Goal: Information Seeking & Learning: Learn about a topic

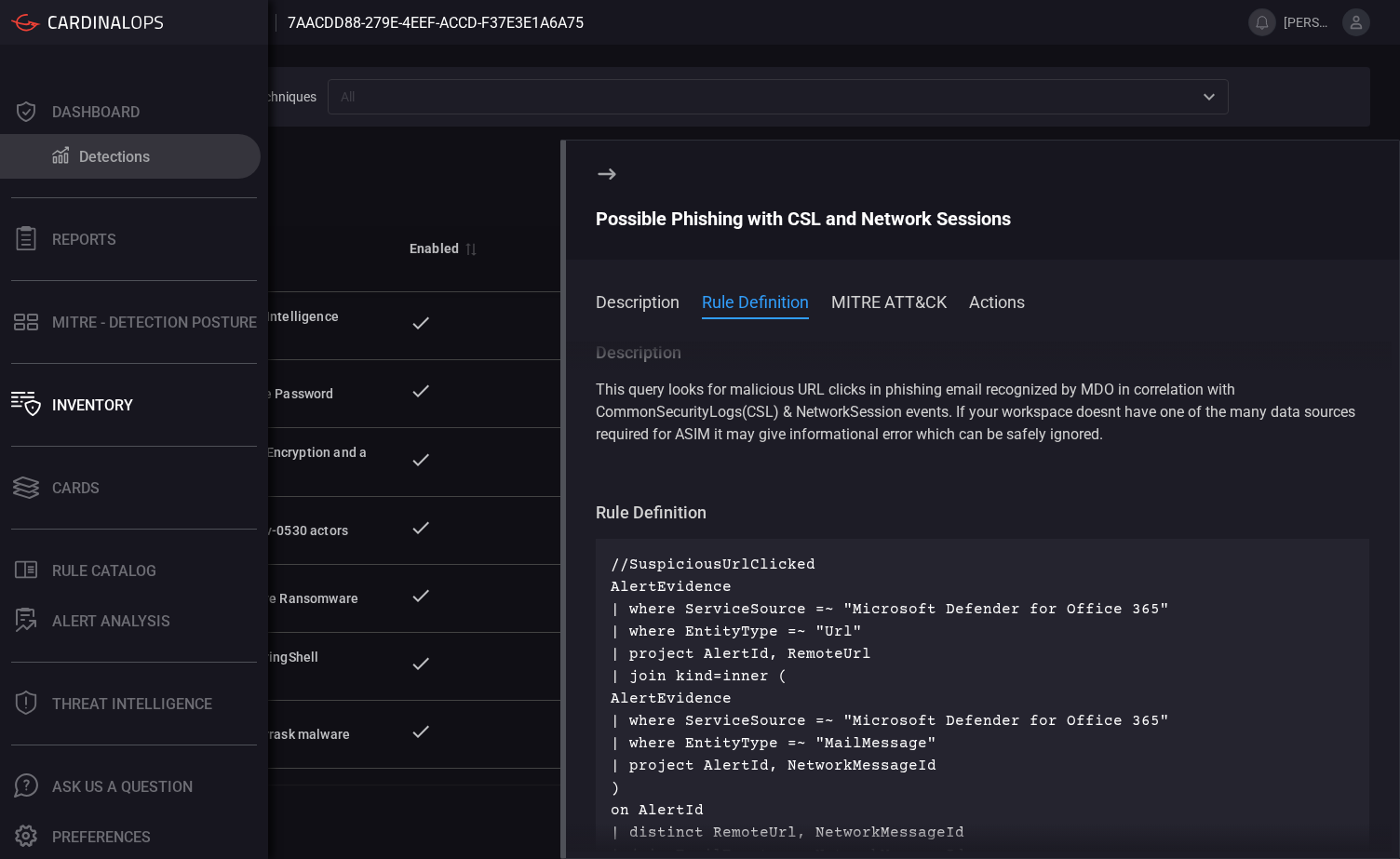
scroll to position [838, 0]
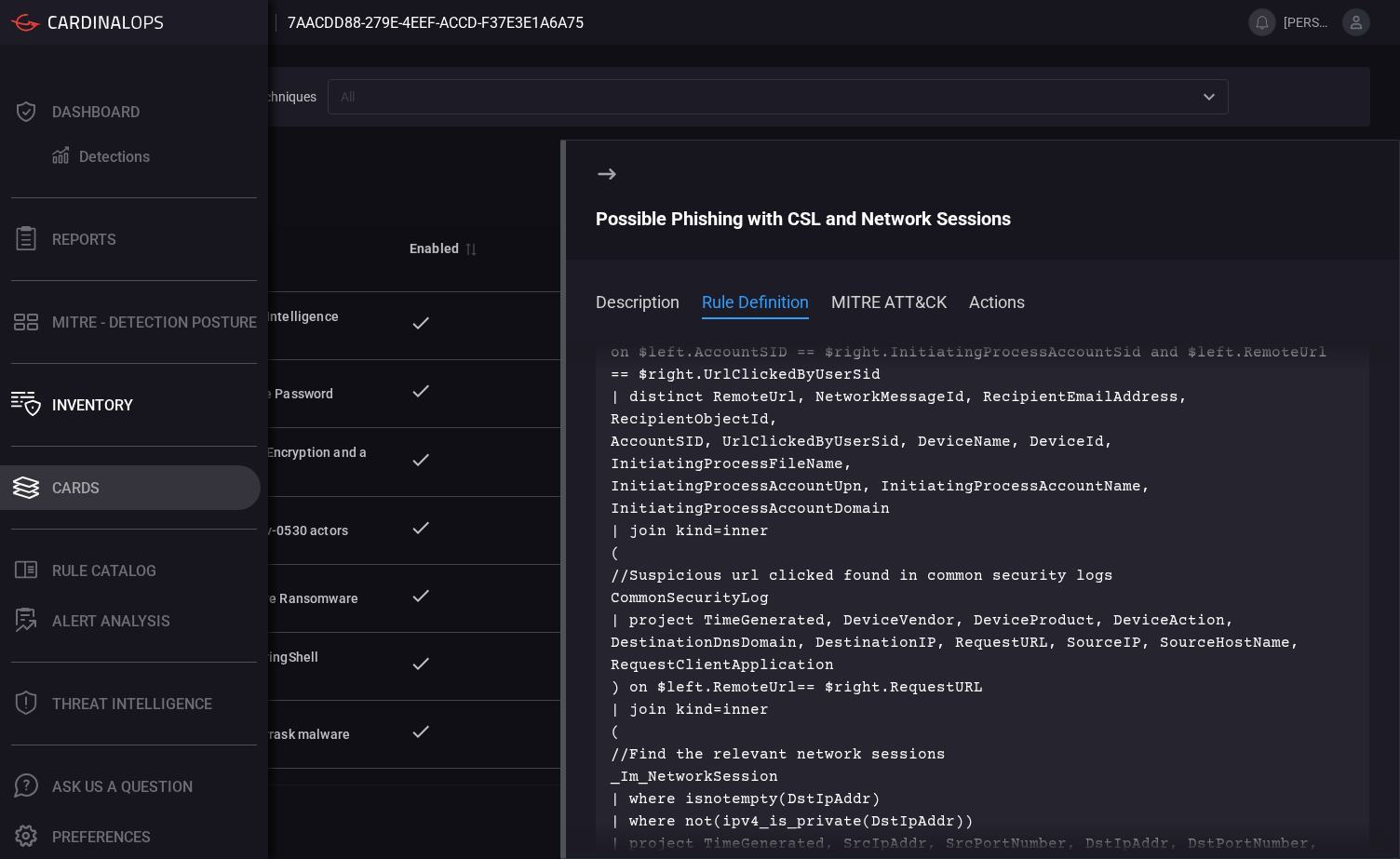
click at [92, 494] on div "Cards" at bounding box center [76, 488] width 47 height 18
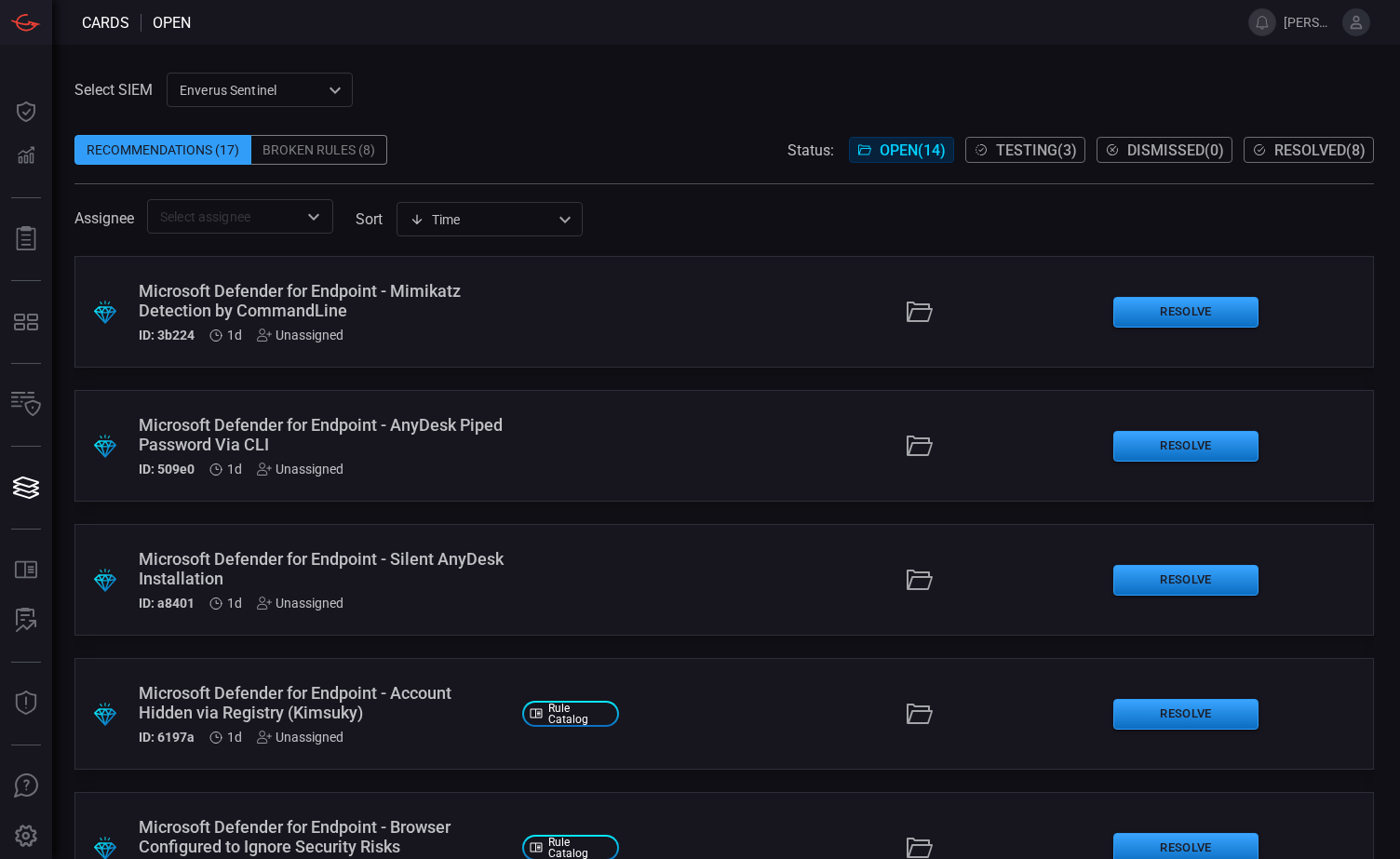
click at [1013, 148] on span "Testing ( 3 )" at bounding box center [1036, 151] width 81 height 18
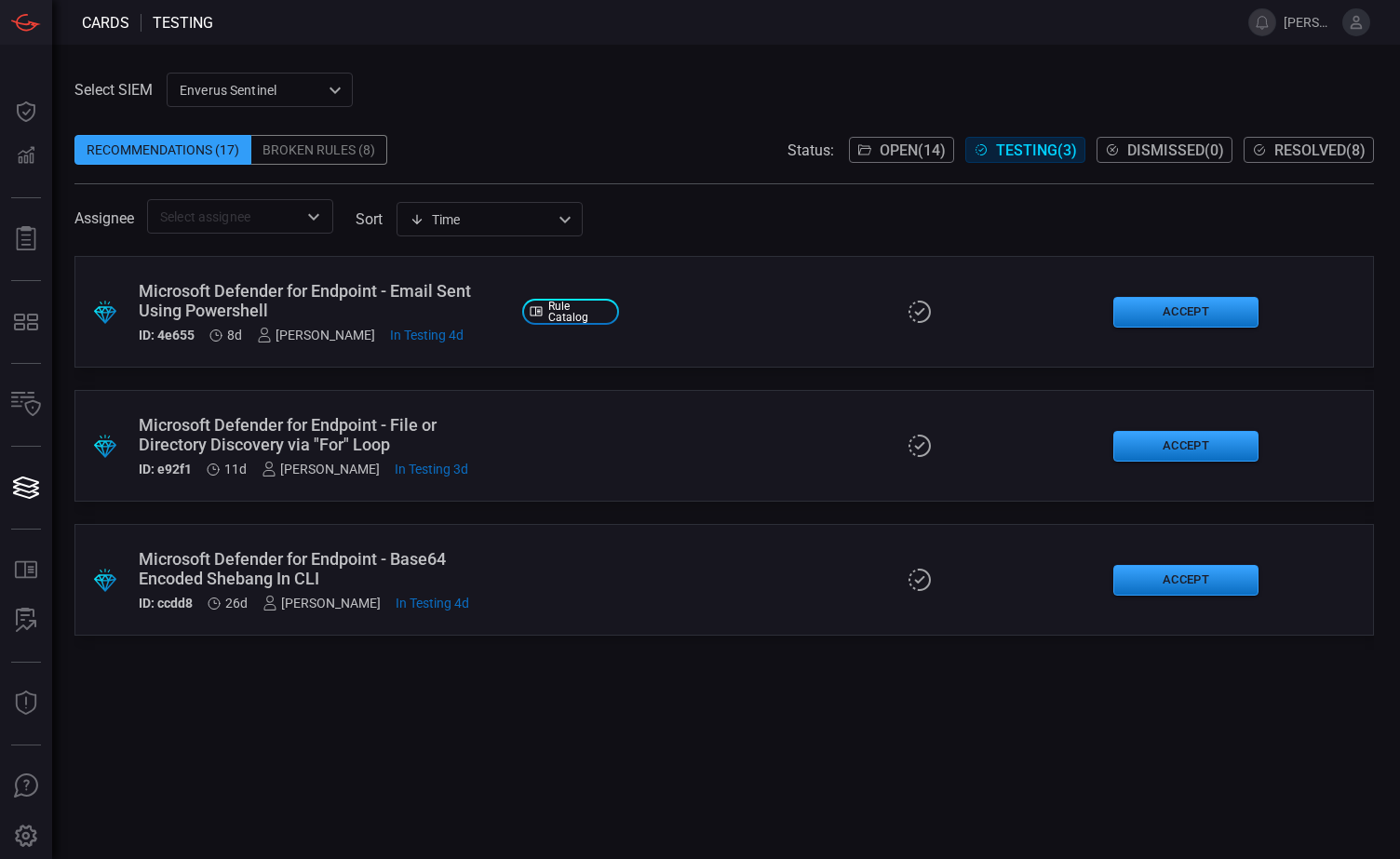
click at [302, 148] on div "Broken Rules (8)" at bounding box center [319, 150] width 136 height 30
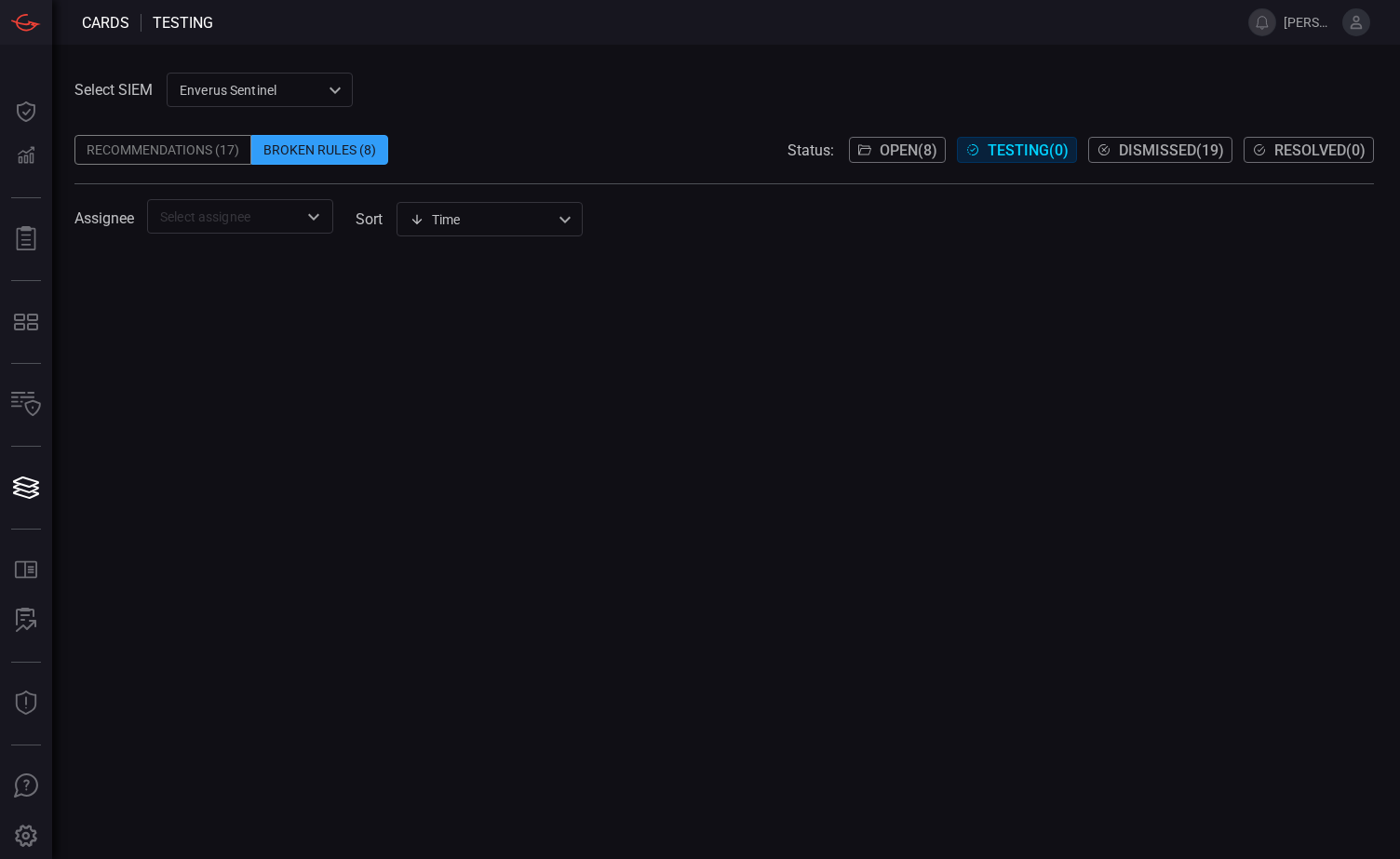
click at [322, 216] on icon "Open" at bounding box center [314, 216] width 23 height 23
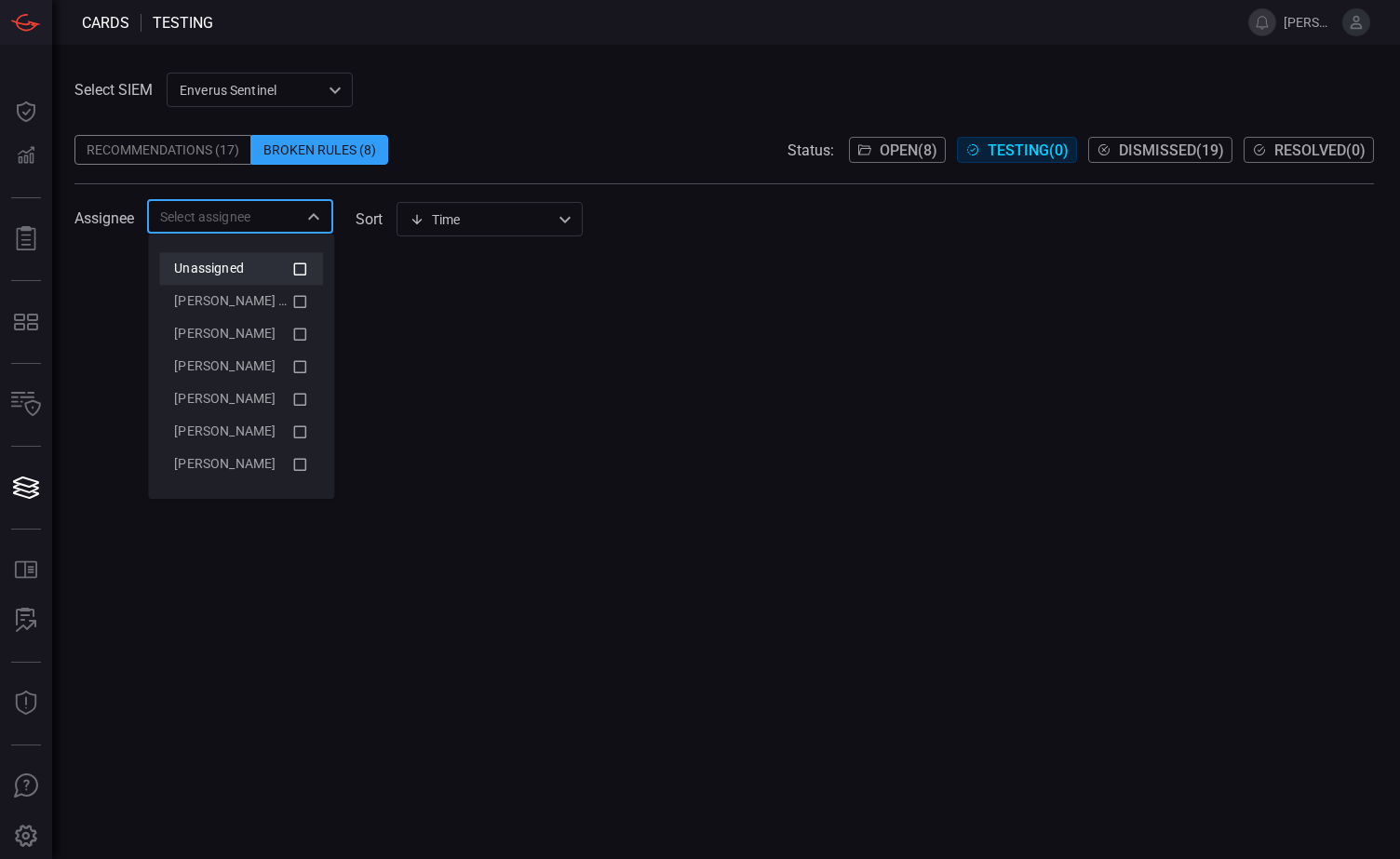
click at [303, 266] on icon at bounding box center [299, 269] width 17 height 23
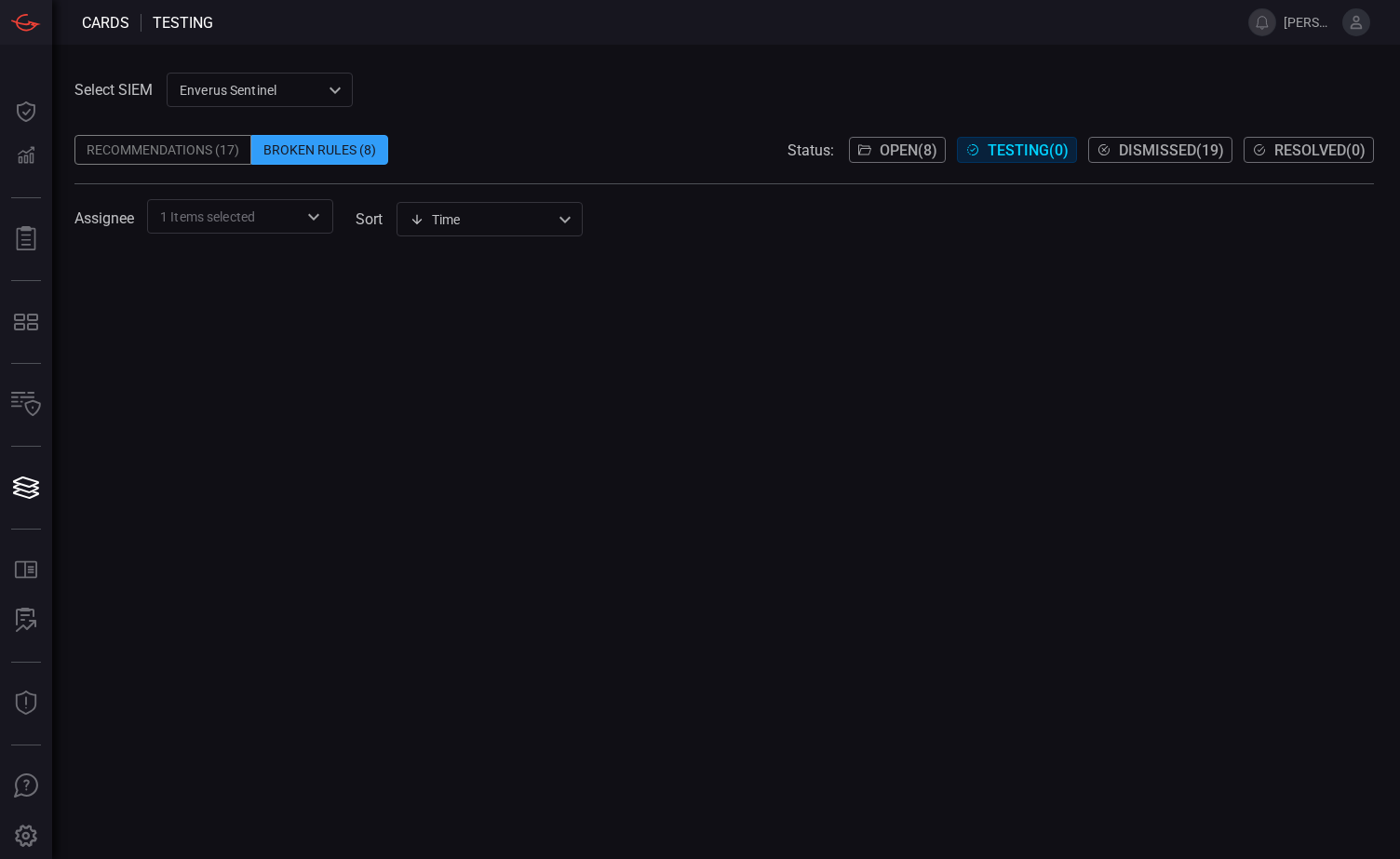
click at [711, 270] on div at bounding box center [724, 557] width 1300 height 603
click at [1150, 153] on span "Dismissed ( 19 )" at bounding box center [1171, 151] width 105 height 18
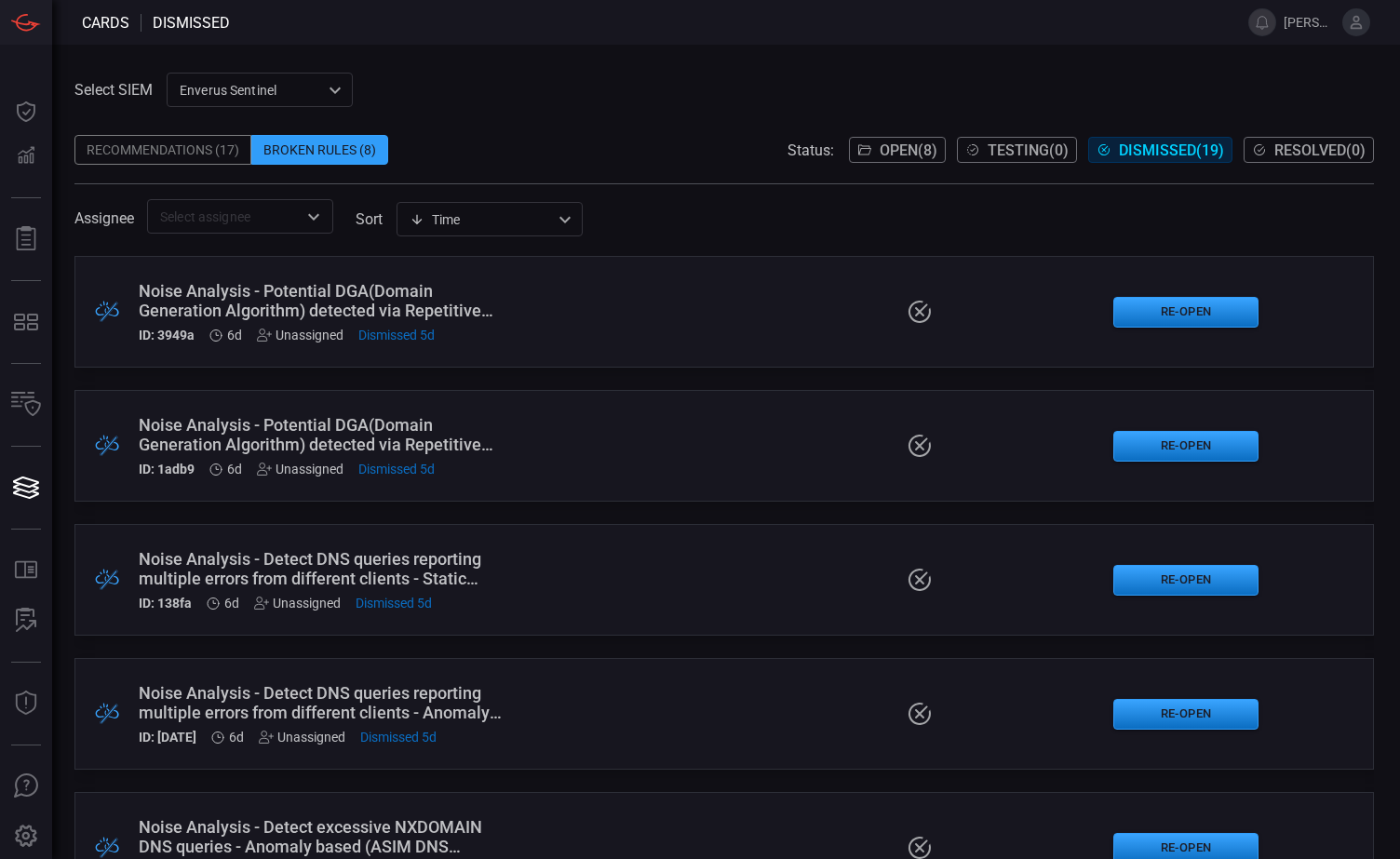
click at [181, 153] on div "Recommendations (17)" at bounding box center [163, 150] width 177 height 30
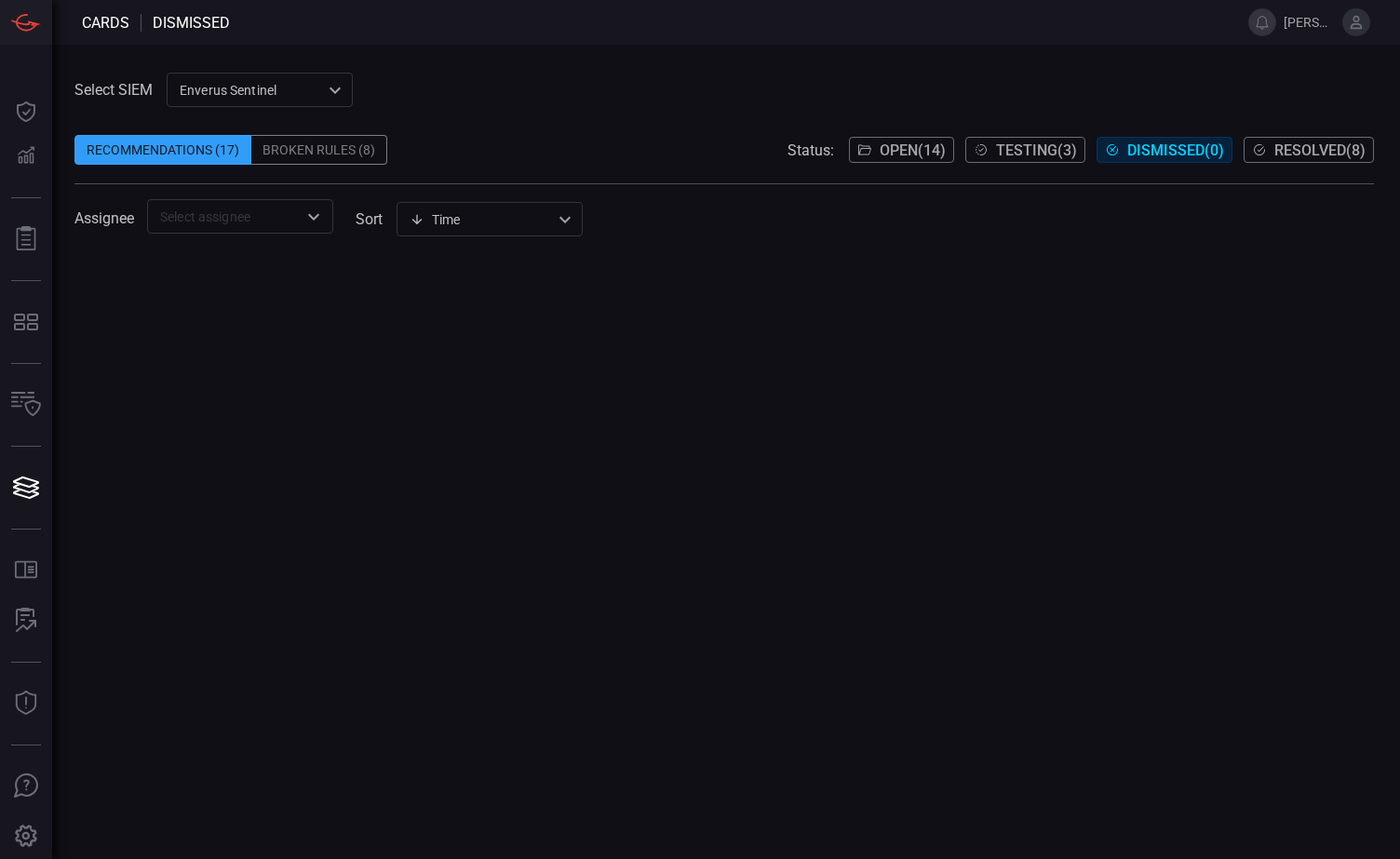
click at [1014, 142] on span "Testing ( 3 )" at bounding box center [1036, 151] width 81 height 18
click at [305, 149] on div "Broken Rules (8)" at bounding box center [319, 150] width 136 height 30
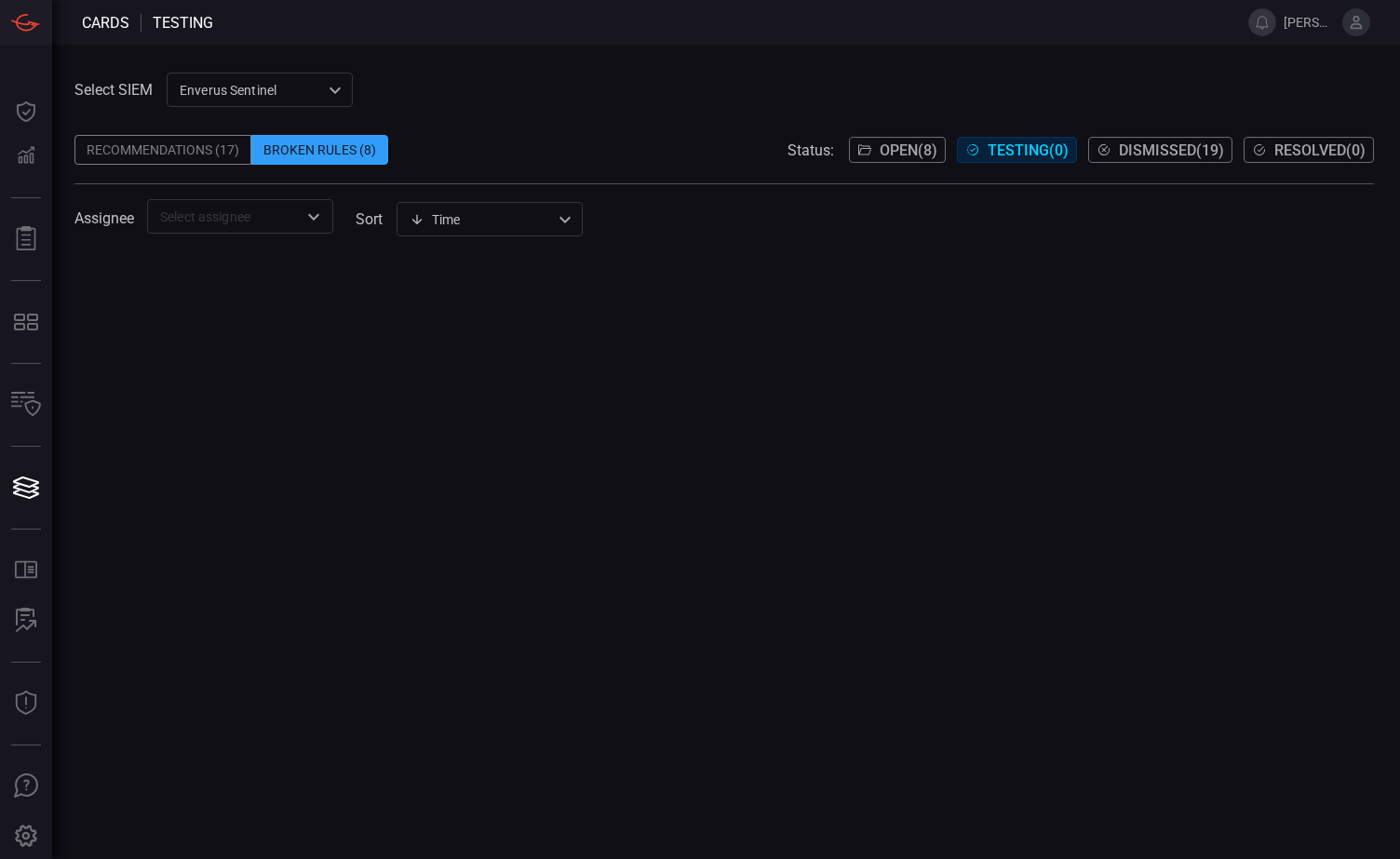
click at [203, 151] on div "Recommendations (17)" at bounding box center [163, 150] width 177 height 30
click at [321, 224] on icon "Open" at bounding box center [314, 216] width 23 height 23
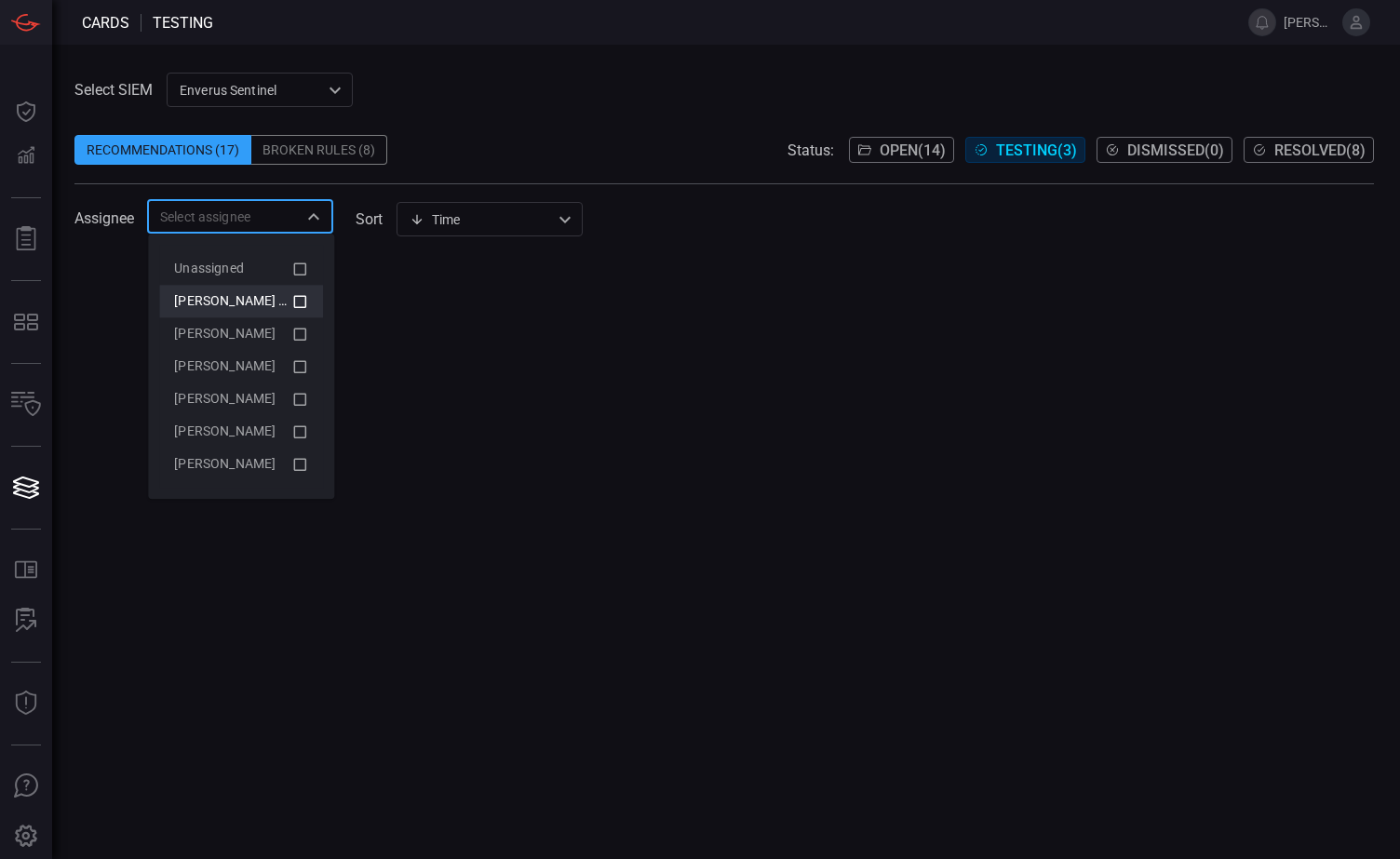
click at [302, 301] on icon at bounding box center [299, 301] width 17 height 23
click at [301, 332] on icon at bounding box center [299, 334] width 17 height 23
click at [303, 360] on icon at bounding box center [299, 366] width 17 height 23
click at [301, 400] on icon at bounding box center [299, 399] width 17 height 23
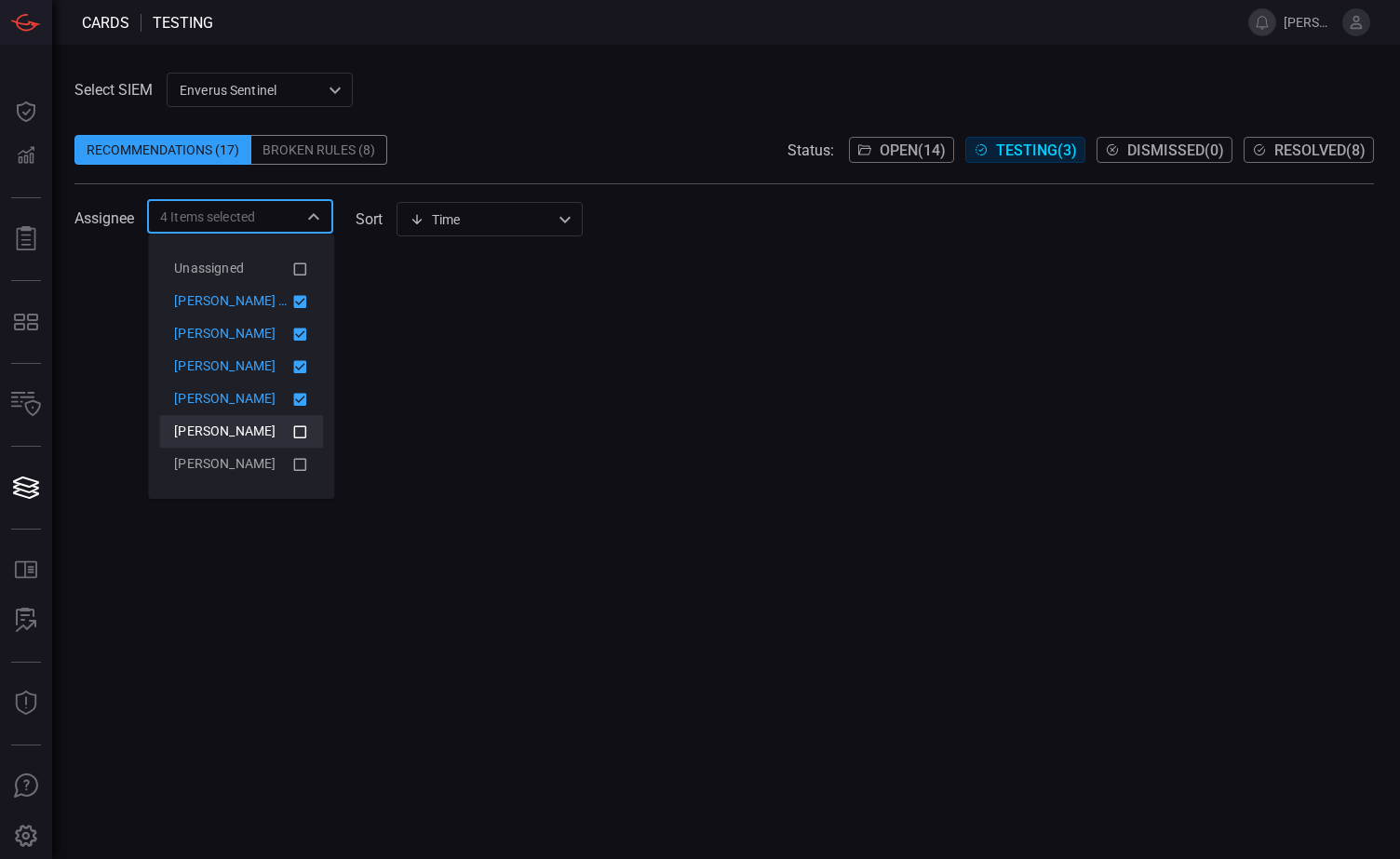
click at [296, 429] on icon at bounding box center [299, 432] width 17 height 23
click at [299, 460] on icon at bounding box center [299, 464] width 17 height 23
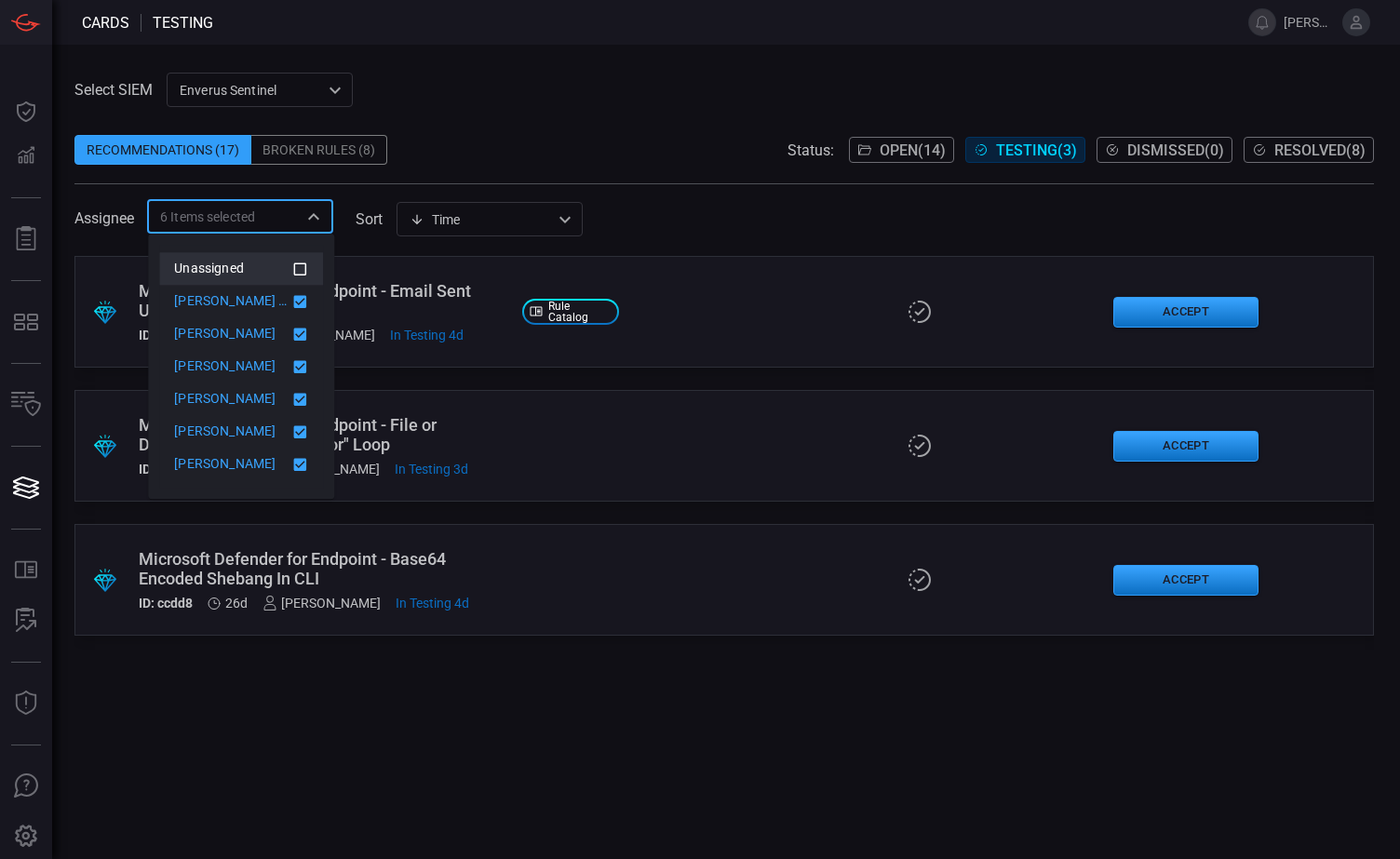
click at [302, 265] on icon at bounding box center [299, 269] width 17 height 23
click at [572, 101] on div "Select SIEM Enverus Sentinel c91b43ff-c123-4683-be2e-f803907a5556 ​ Recommendat…" at bounding box center [724, 153] width 1300 height 161
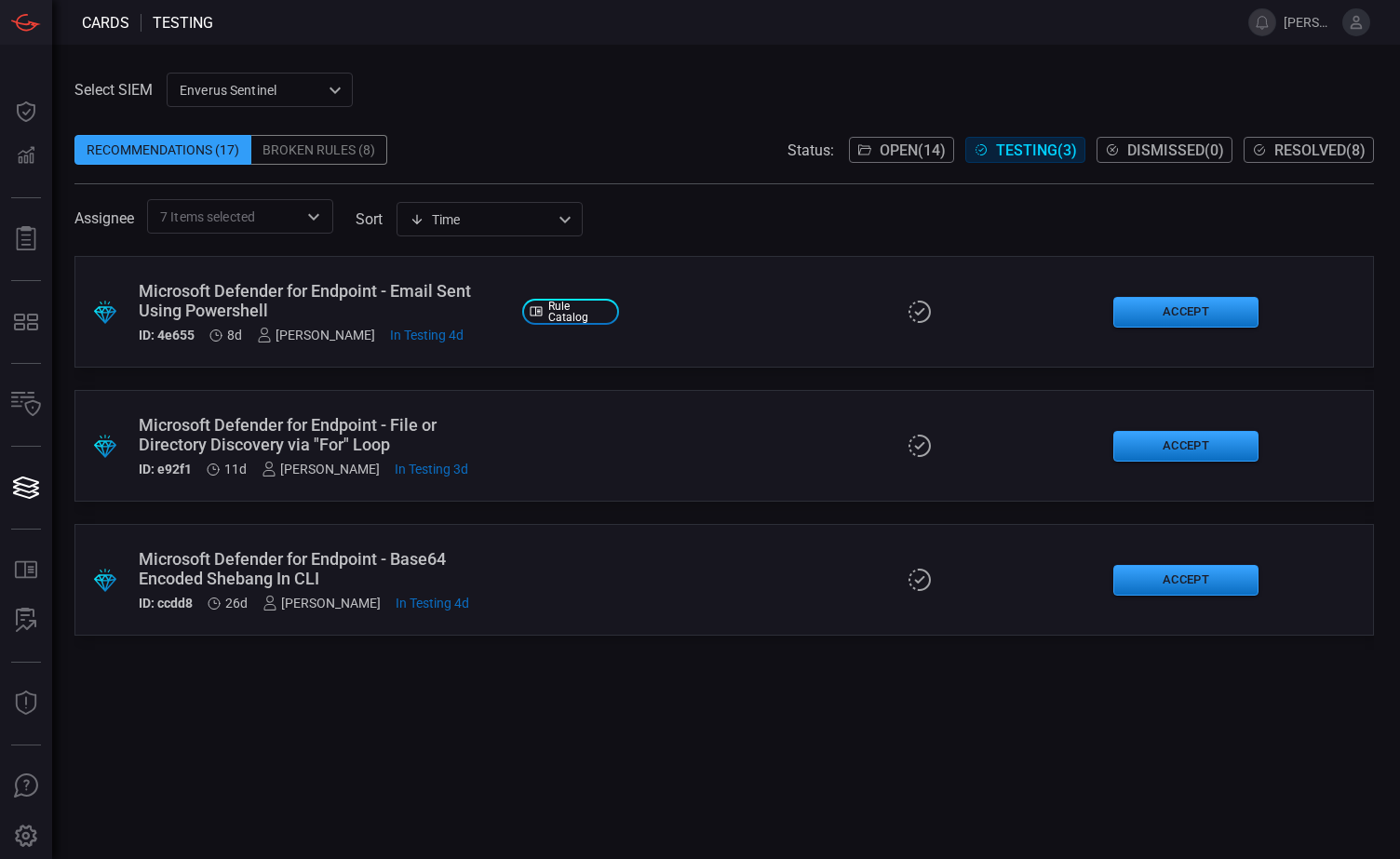
click at [334, 149] on div "Broken Rules (8)" at bounding box center [319, 150] width 136 height 30
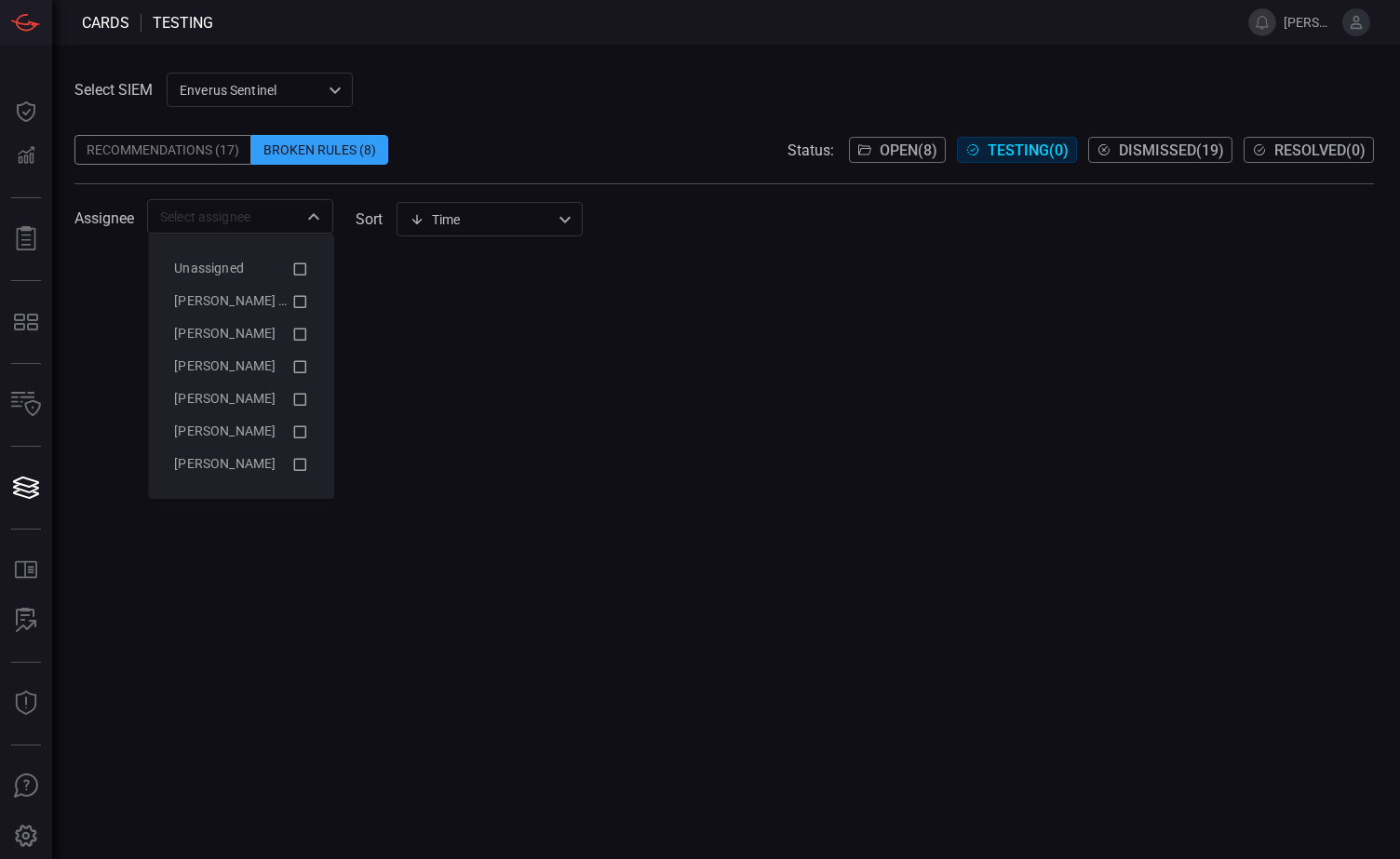
click at [311, 229] on div "​" at bounding box center [240, 215] width 186 height 34
click at [306, 269] on icon at bounding box center [299, 269] width 17 height 23
drag, startPoint x: 302, startPoint y: 305, endPoint x: 302, endPoint y: 332, distance: 27.0
click at [302, 306] on icon at bounding box center [299, 301] width 17 height 23
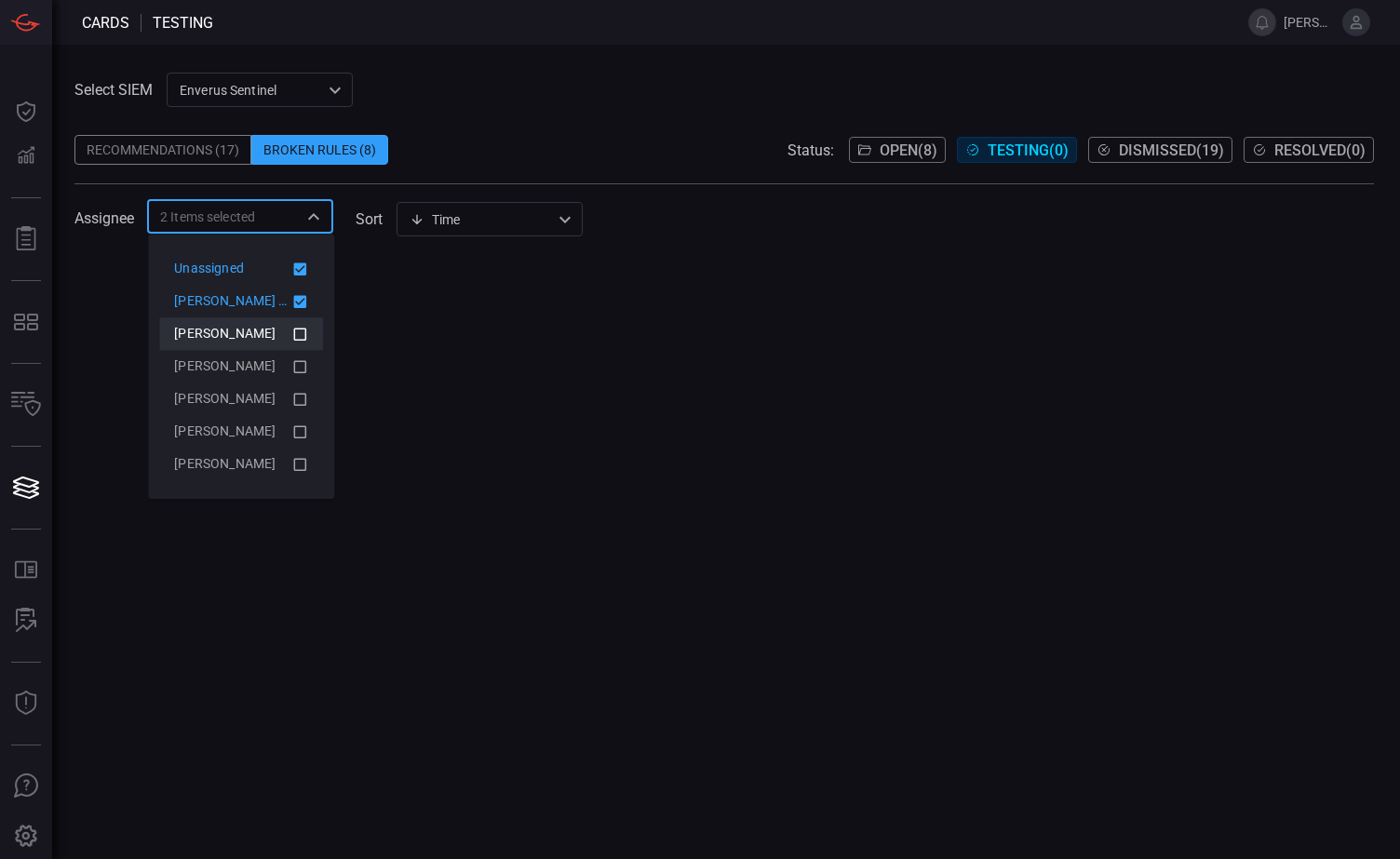
click at [300, 342] on icon at bounding box center [299, 334] width 17 height 23
click at [301, 373] on icon at bounding box center [300, 366] width 13 height 13
click at [300, 399] on icon at bounding box center [299, 399] width 17 height 23
click at [300, 432] on icon at bounding box center [299, 432] width 17 height 23
click at [297, 464] on icon at bounding box center [299, 464] width 17 height 23
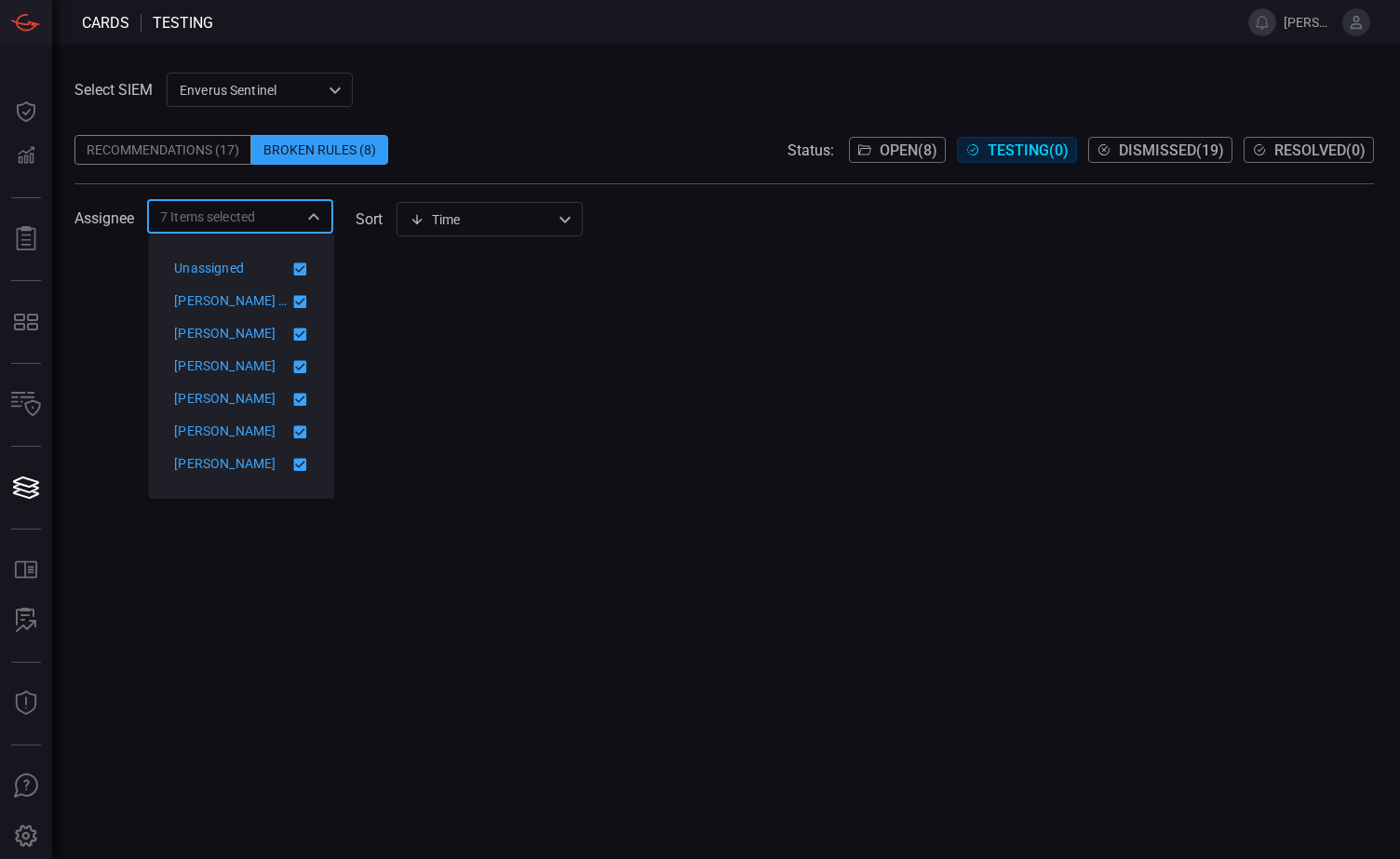
click at [480, 346] on div at bounding box center [724, 557] width 1300 height 603
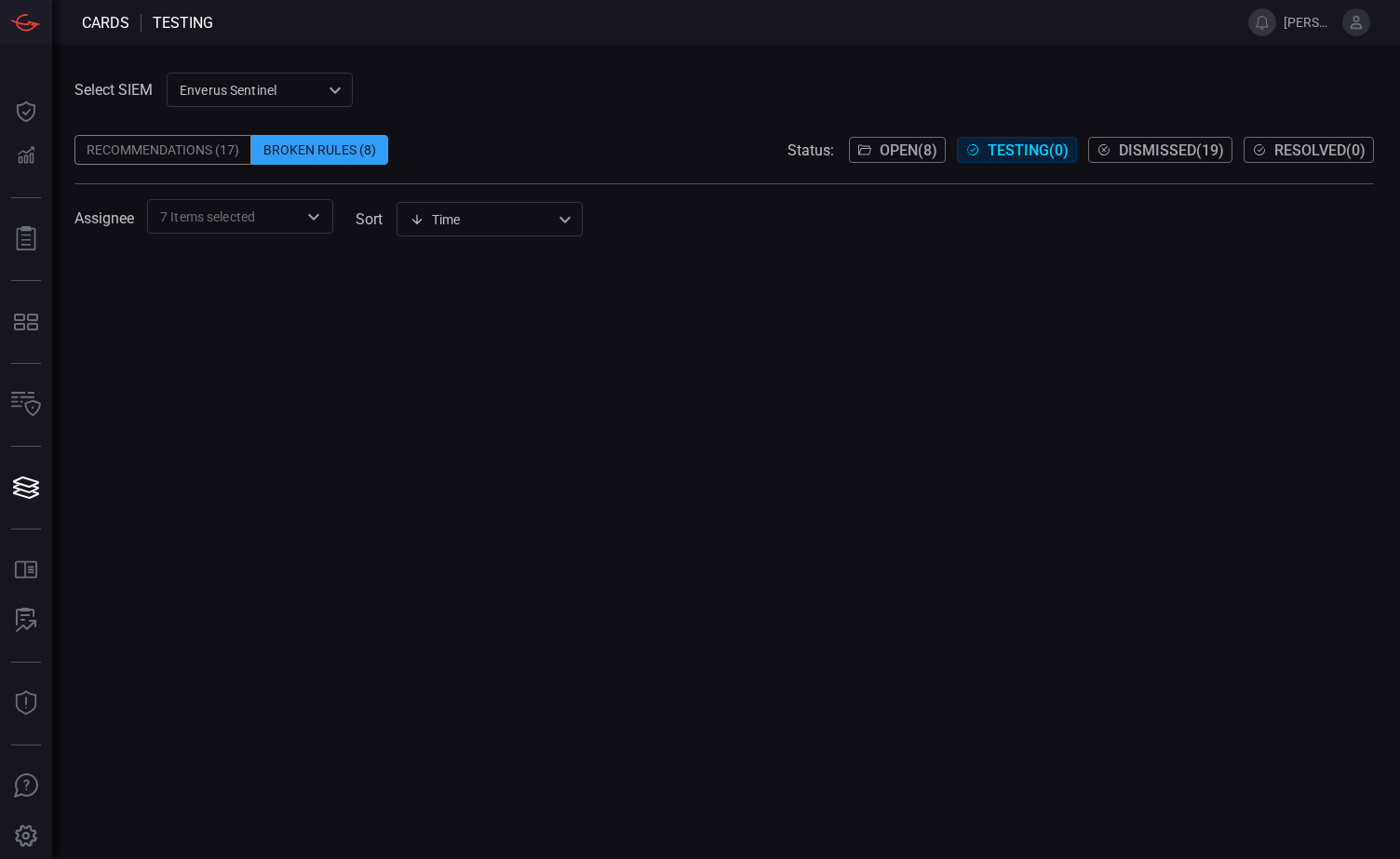
click at [880, 142] on span "Open ( 8 )" at bounding box center [908, 151] width 58 height 18
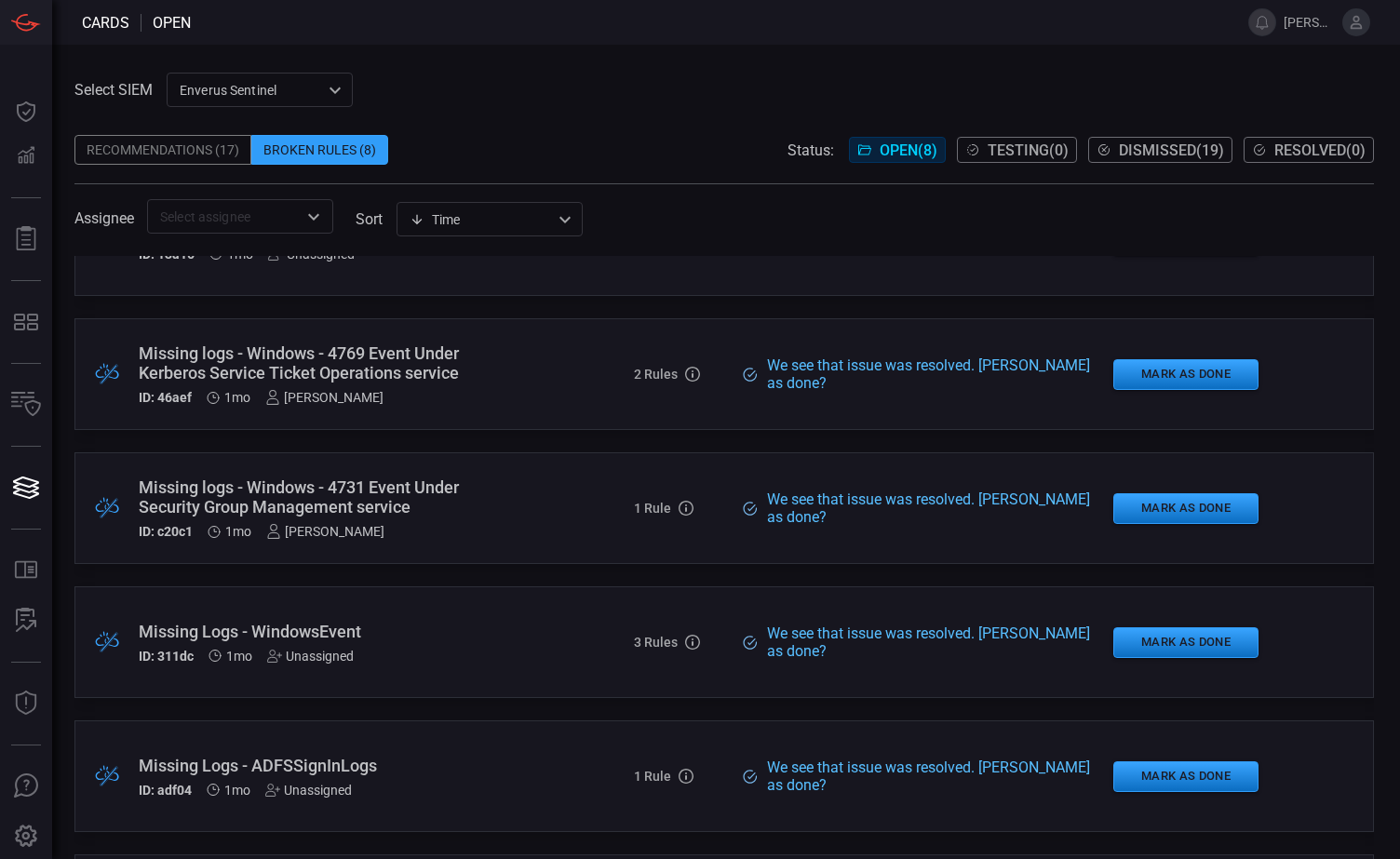
scroll to position [279, 0]
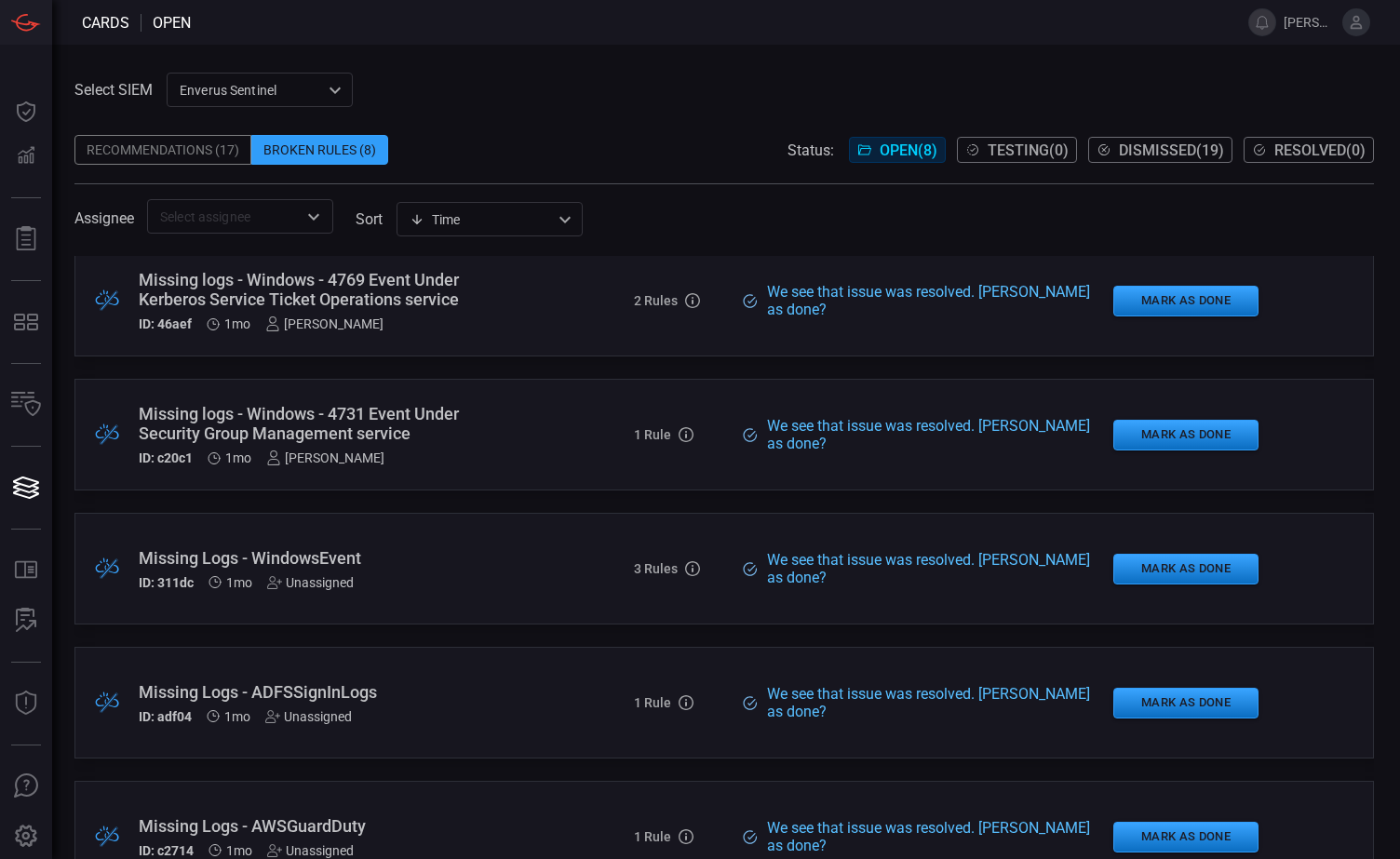
click at [519, 287] on div ".broken_cards_icon_0{fill:#39A4FF;} .broken_cards_icon_1{fill:none;stroke:#1918…" at bounding box center [724, 301] width 1300 height 112
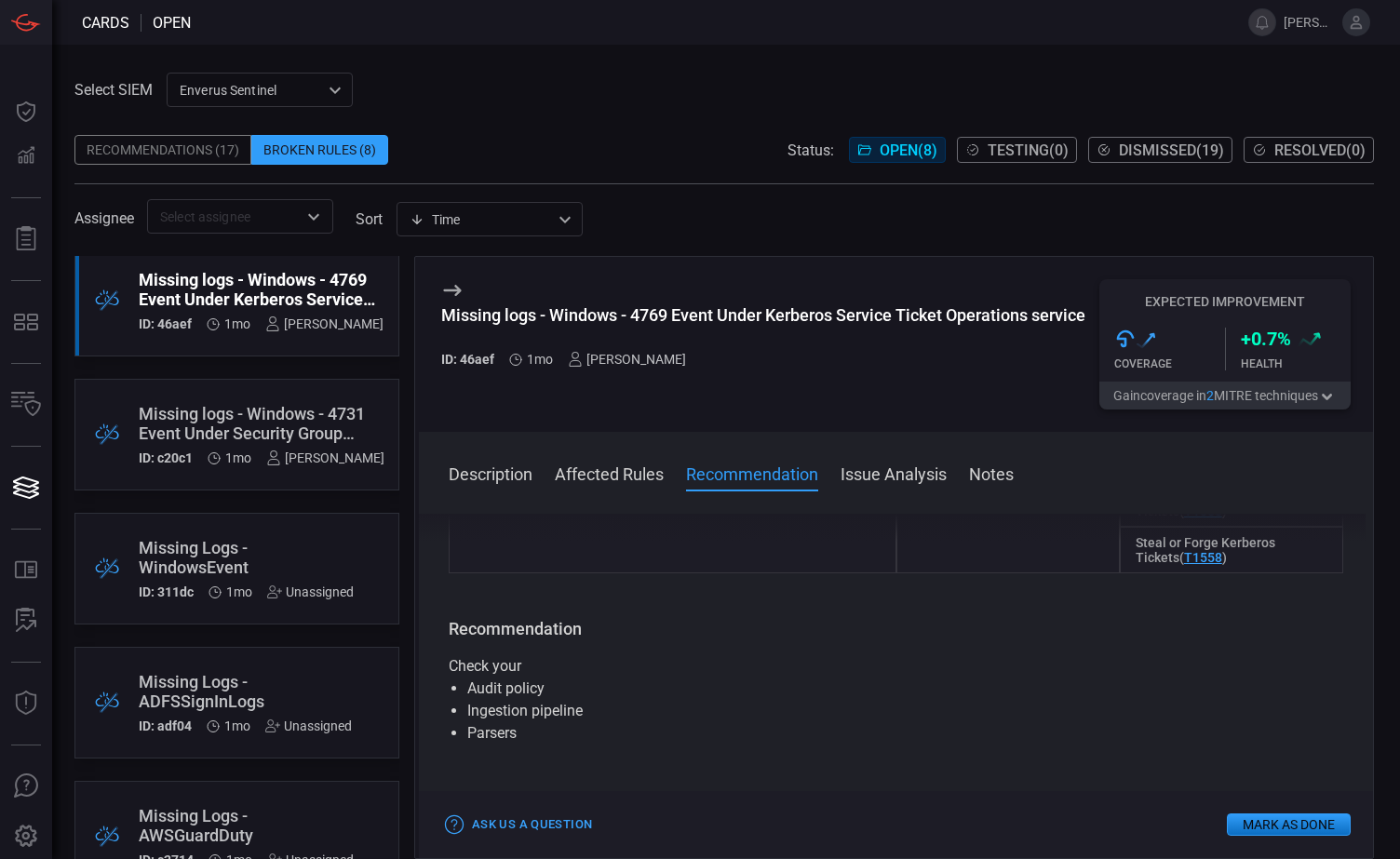
scroll to position [279, 0]
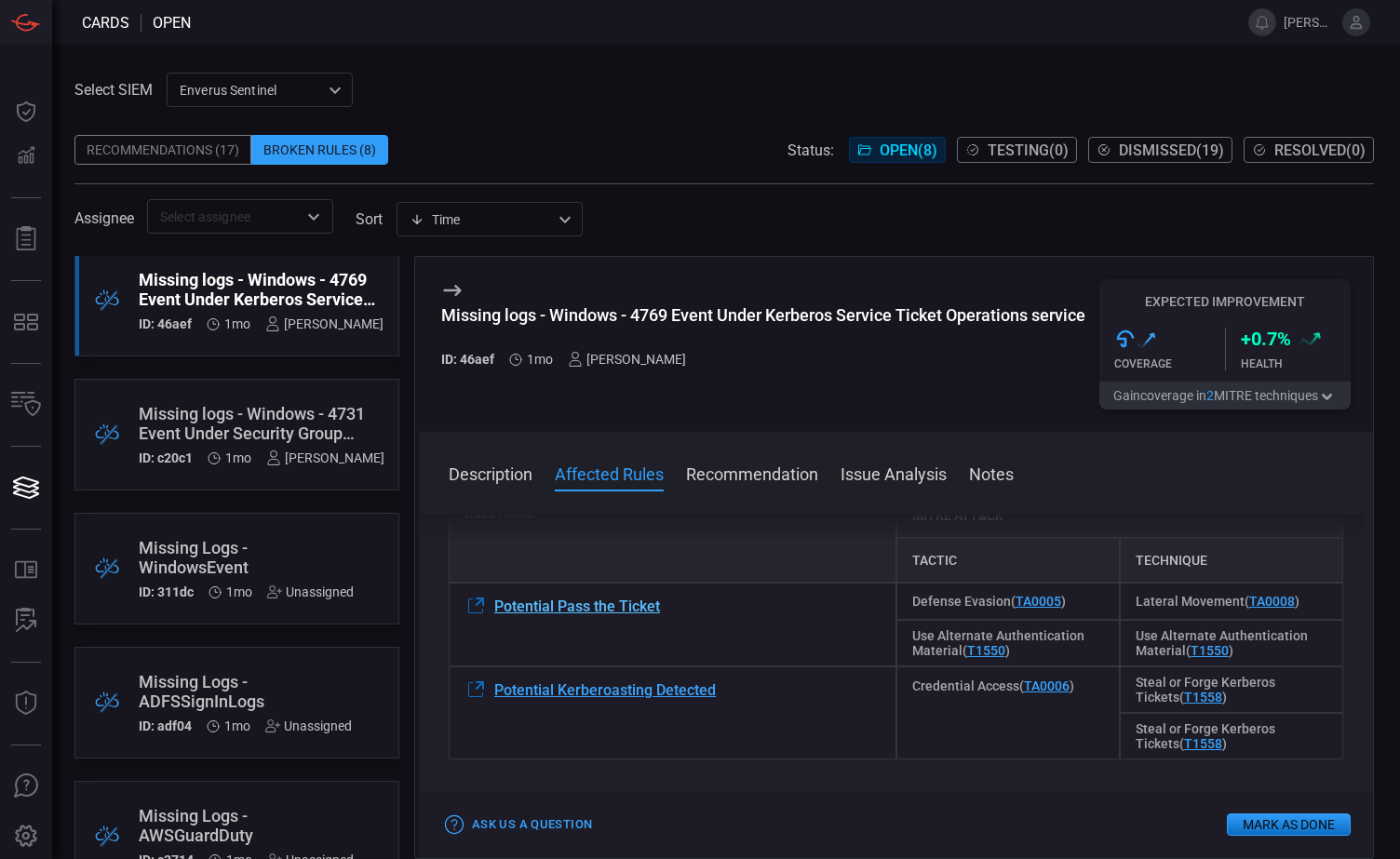
click at [609, 607] on span "Potential Pass the Ticket" at bounding box center [577, 606] width 165 height 18
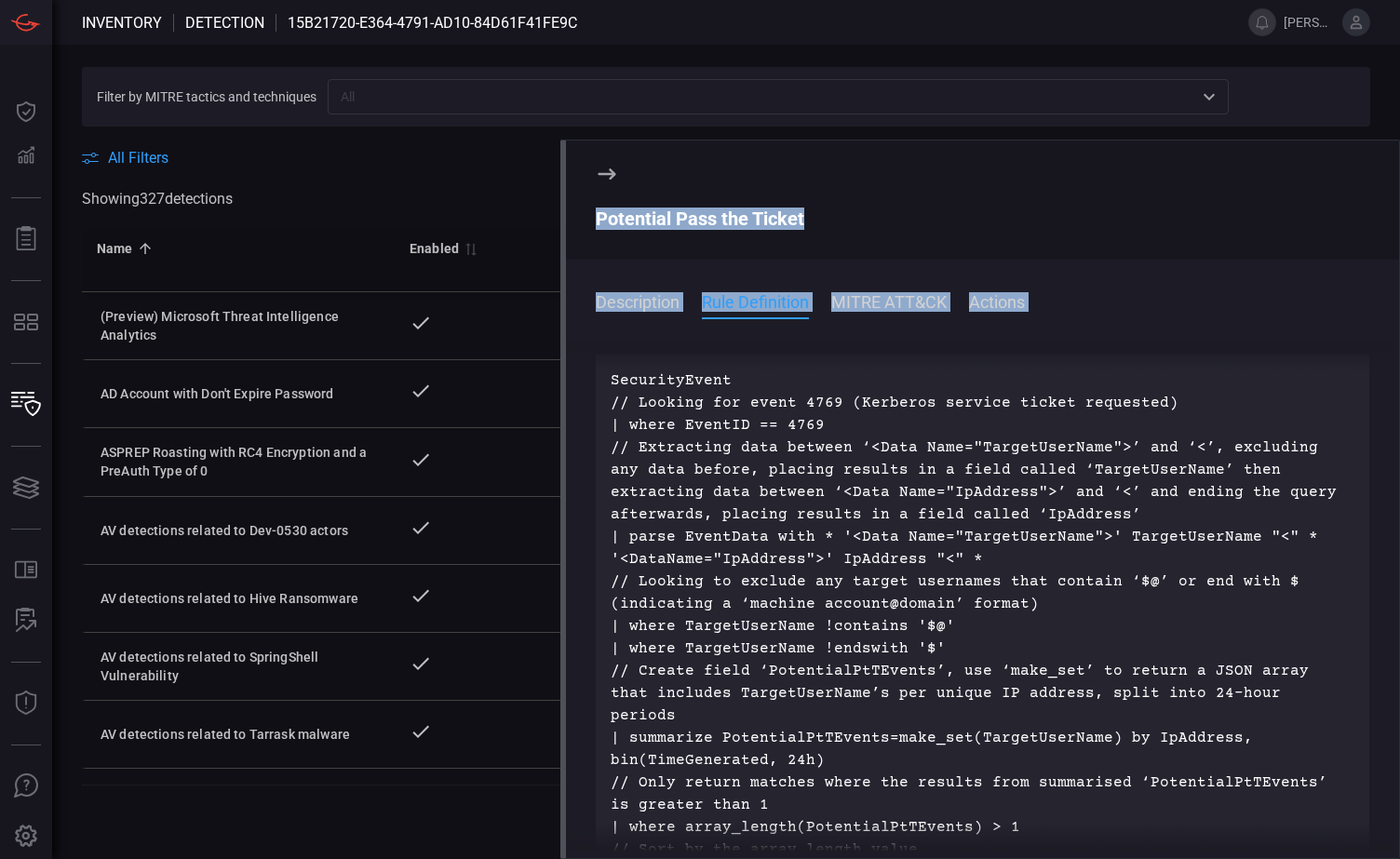
scroll to position [339, 0]
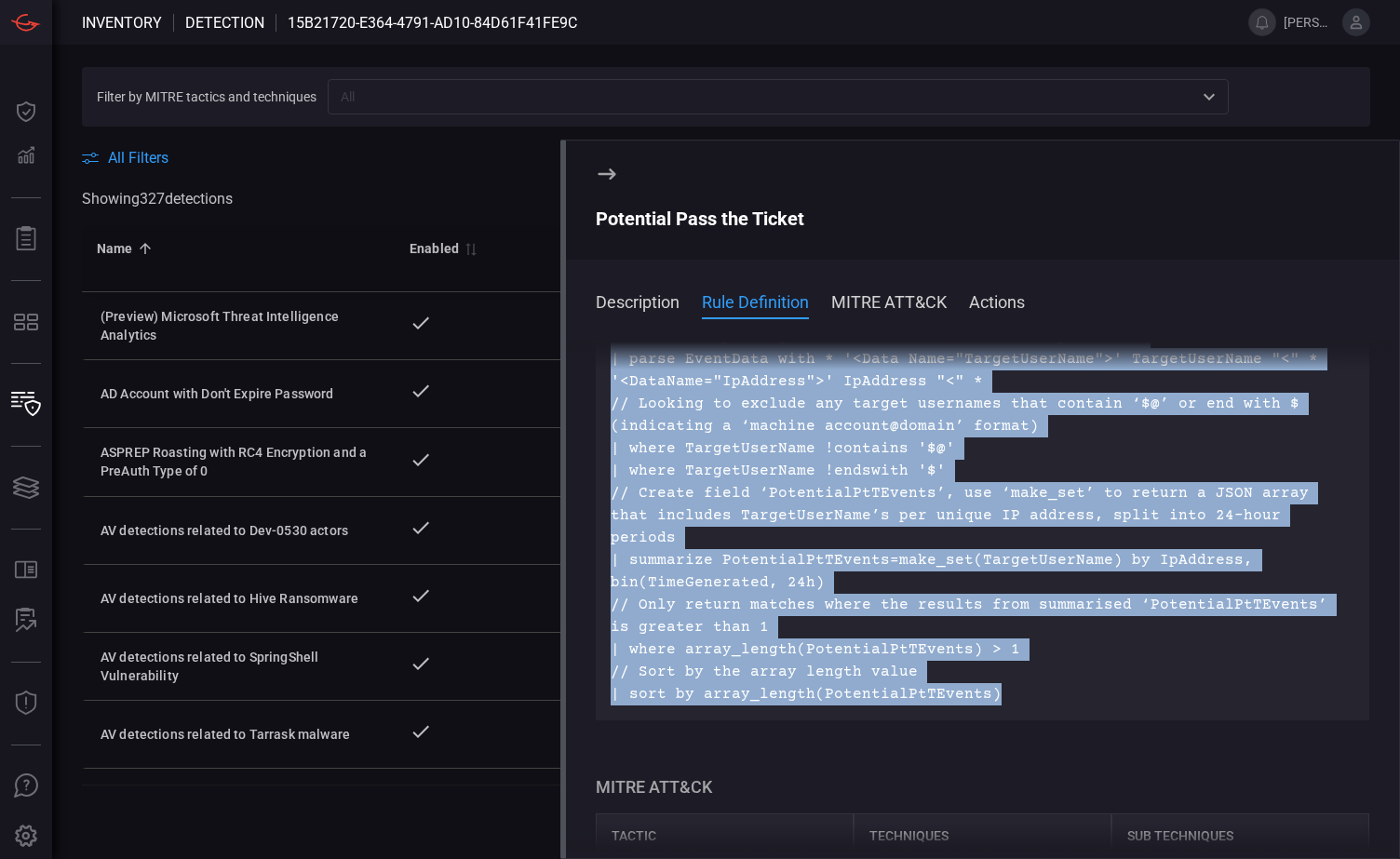
drag, startPoint x: 607, startPoint y: 544, endPoint x: 1013, endPoint y: 676, distance: 426.9
click at [1013, 676] on div "SecurityEvent // Looking for event 4769 (Kerberos service ticket requested) | w…" at bounding box center [983, 449] width 773 height 544
copy p "LoremipsUmdol // Sitamet con adipi 2091 (Elitsedd eiusmod tempor incididun) | u…"
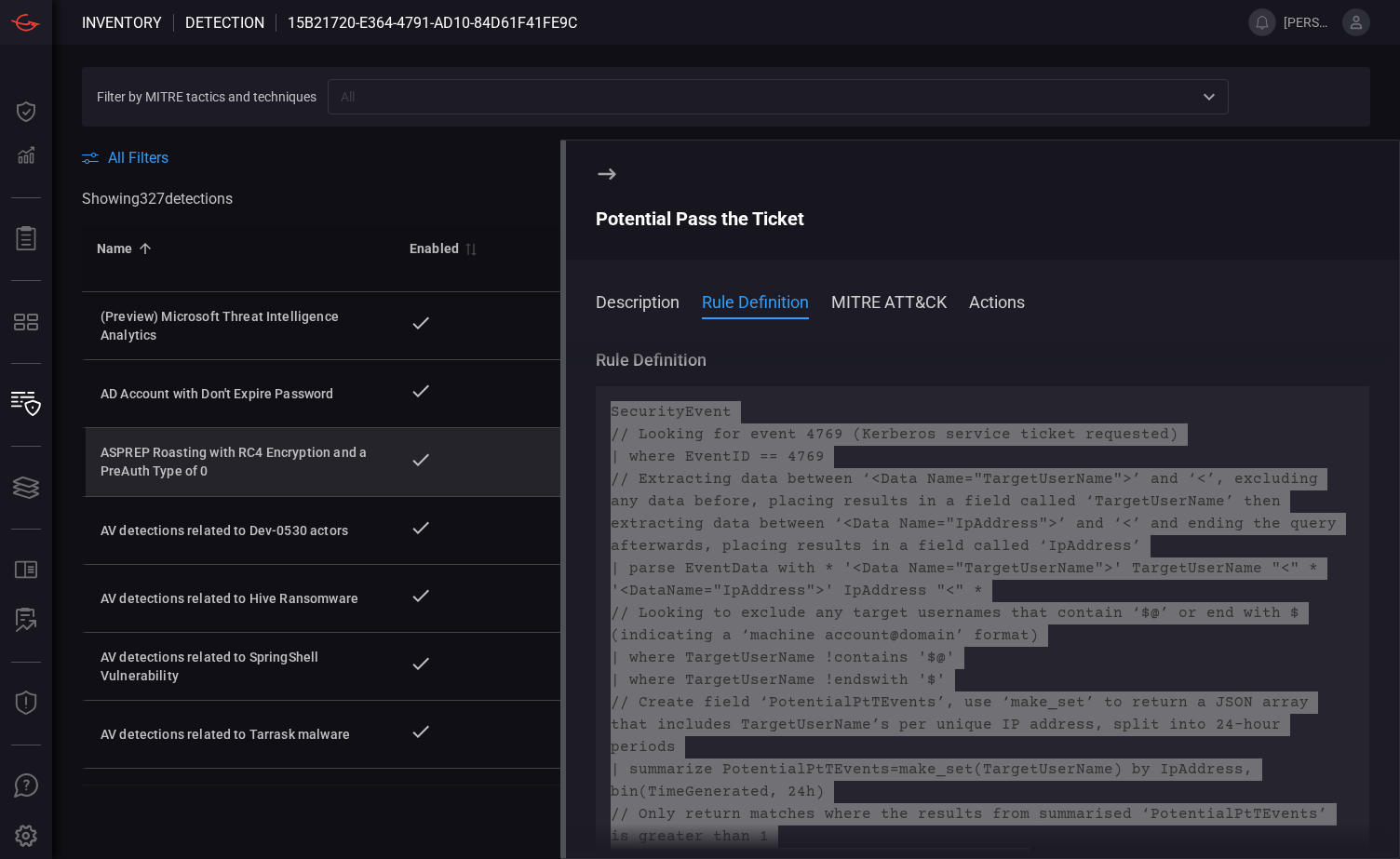
scroll to position [153, 0]
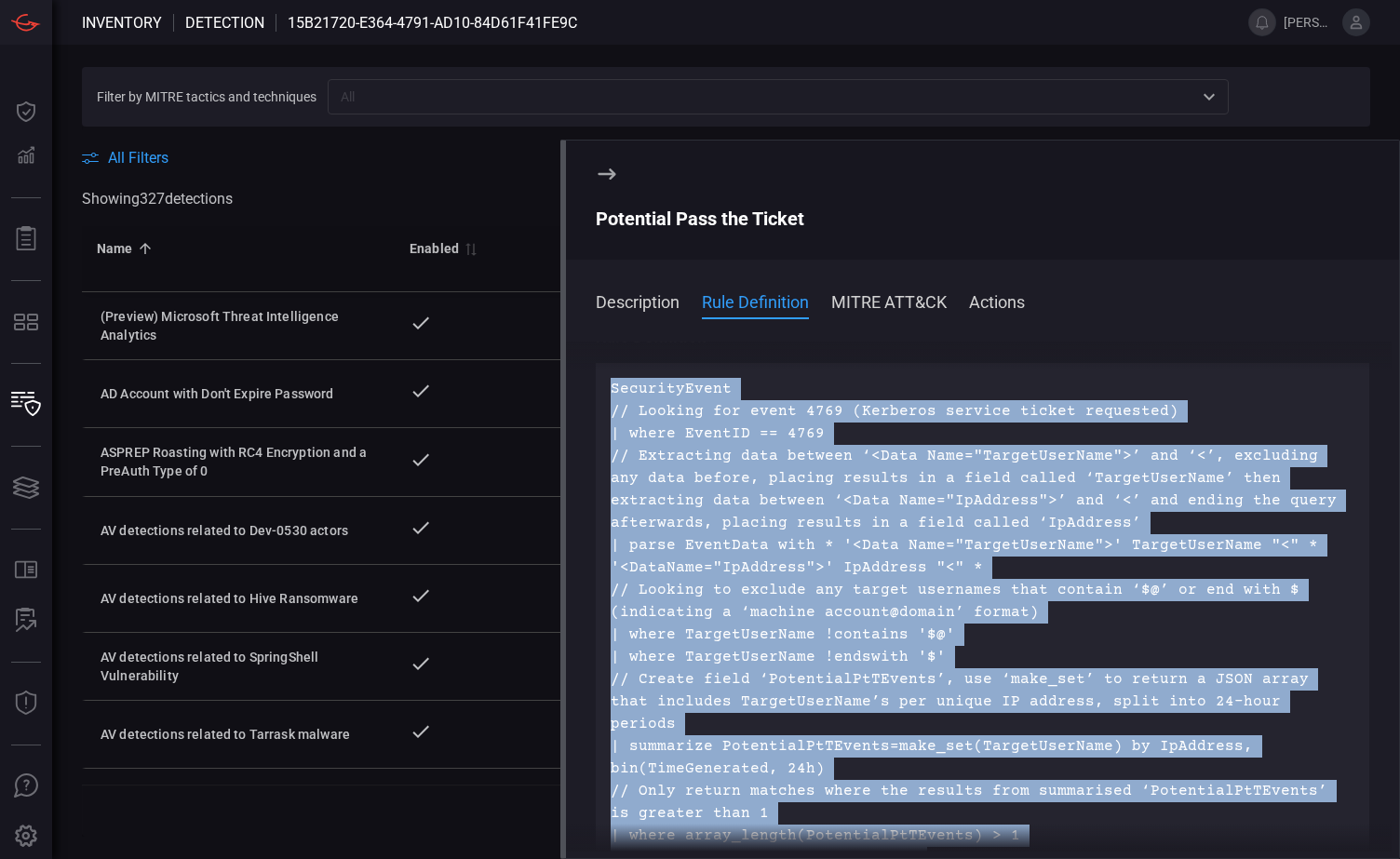
click at [610, 172] on icon at bounding box center [607, 174] width 23 height 23
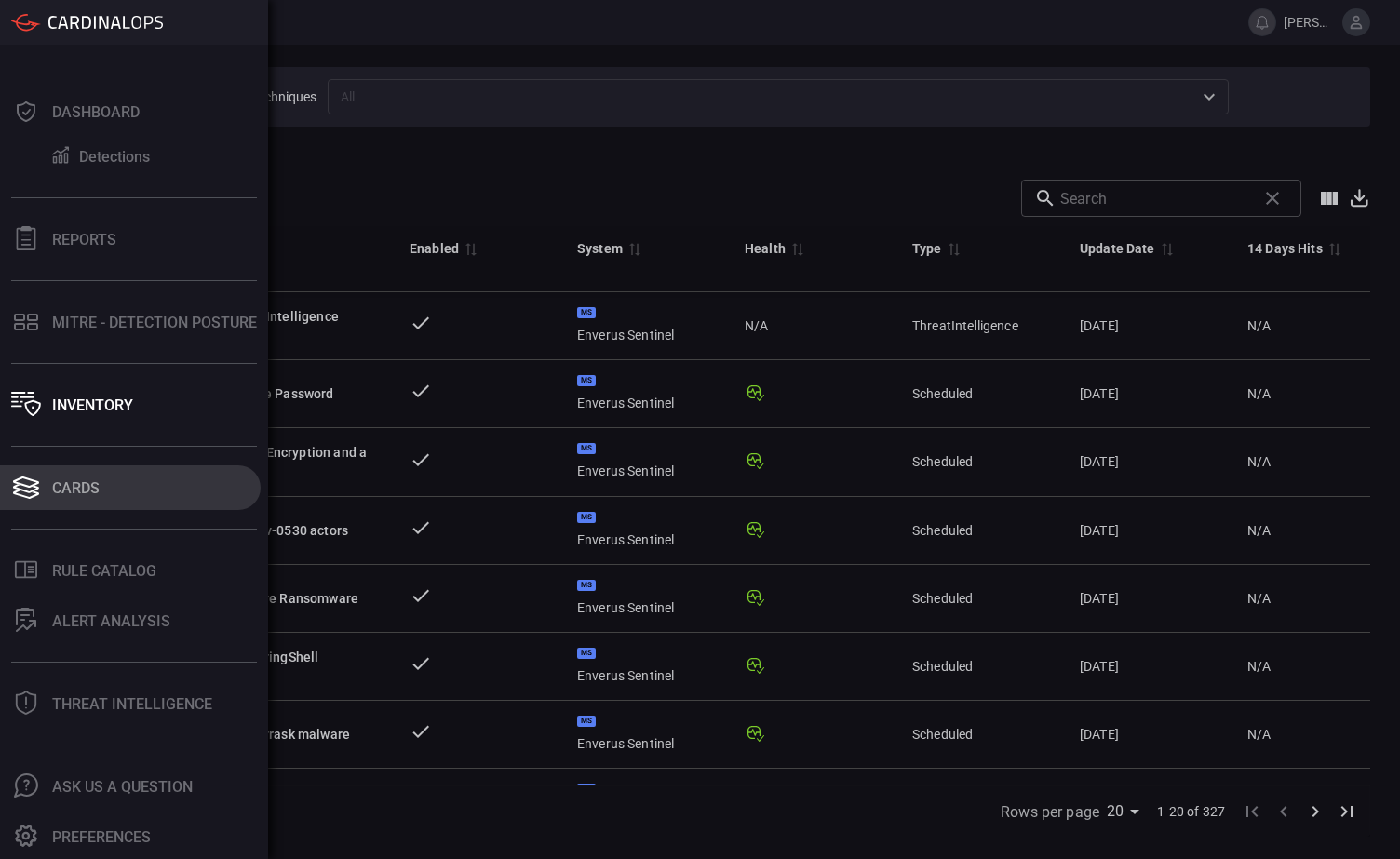
click at [79, 490] on div "Cards" at bounding box center [76, 488] width 47 height 18
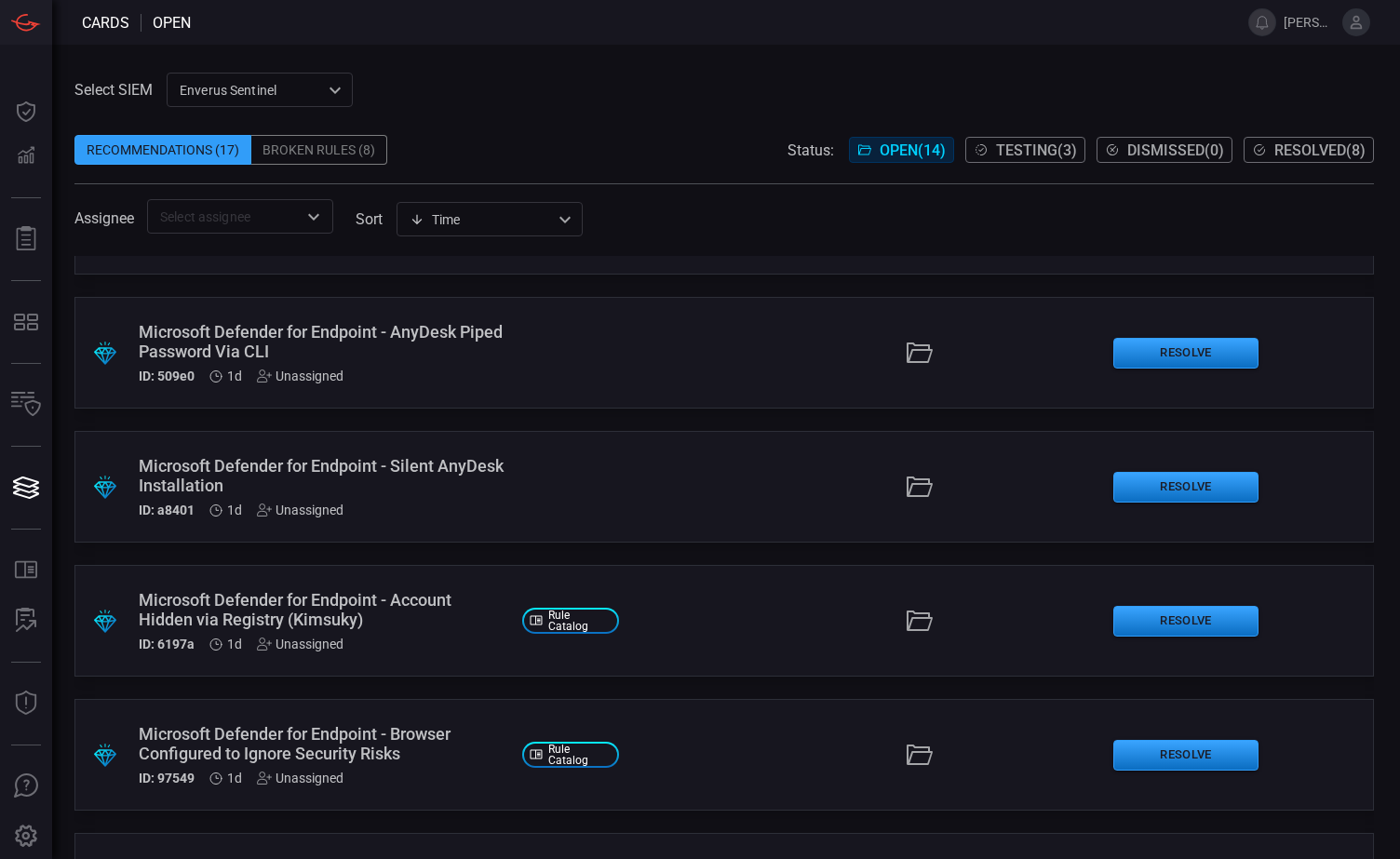
scroll to position [186, 0]
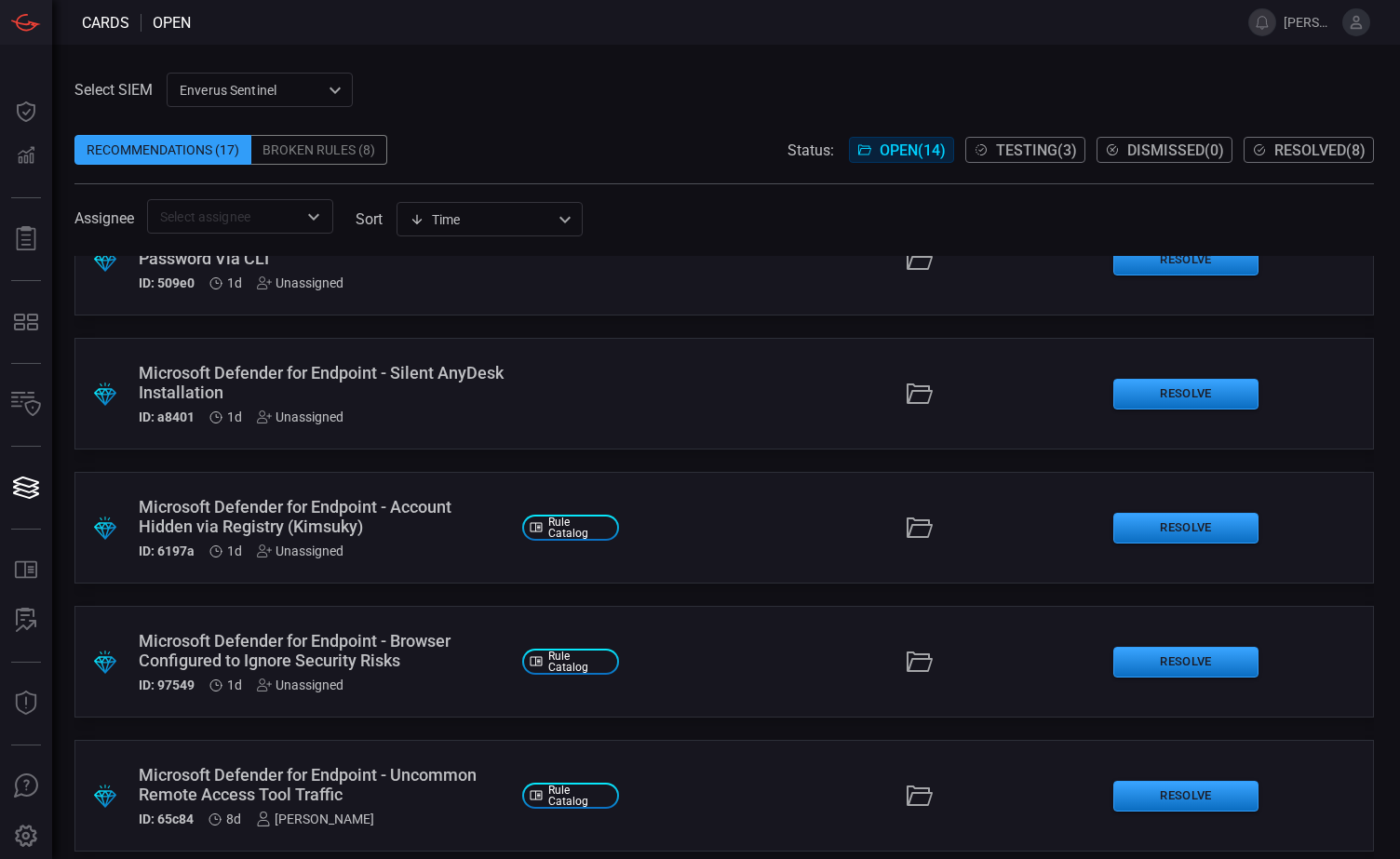
click at [309, 153] on div "Broken Rules (8)" at bounding box center [319, 150] width 136 height 30
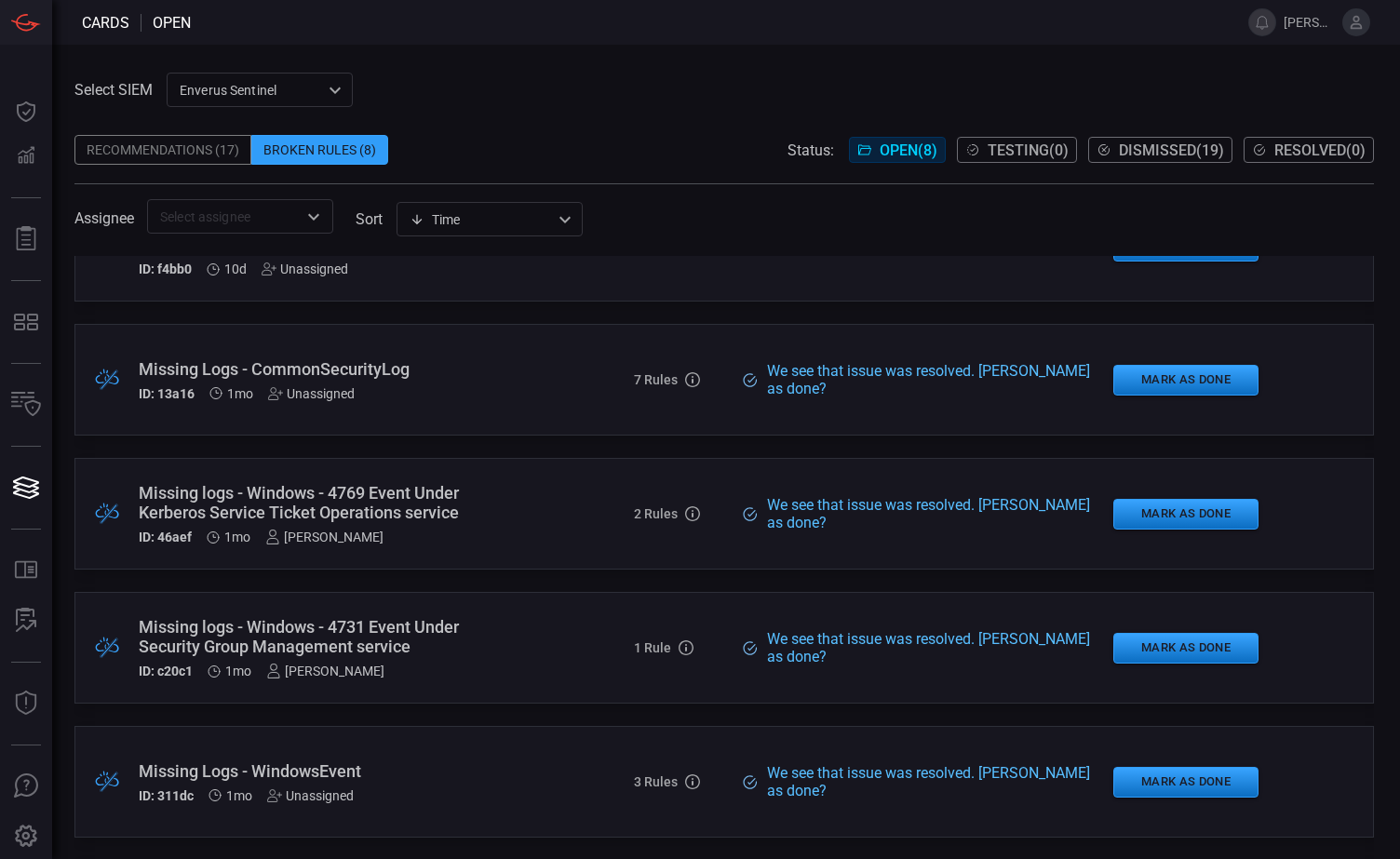
scroll to position [93, 0]
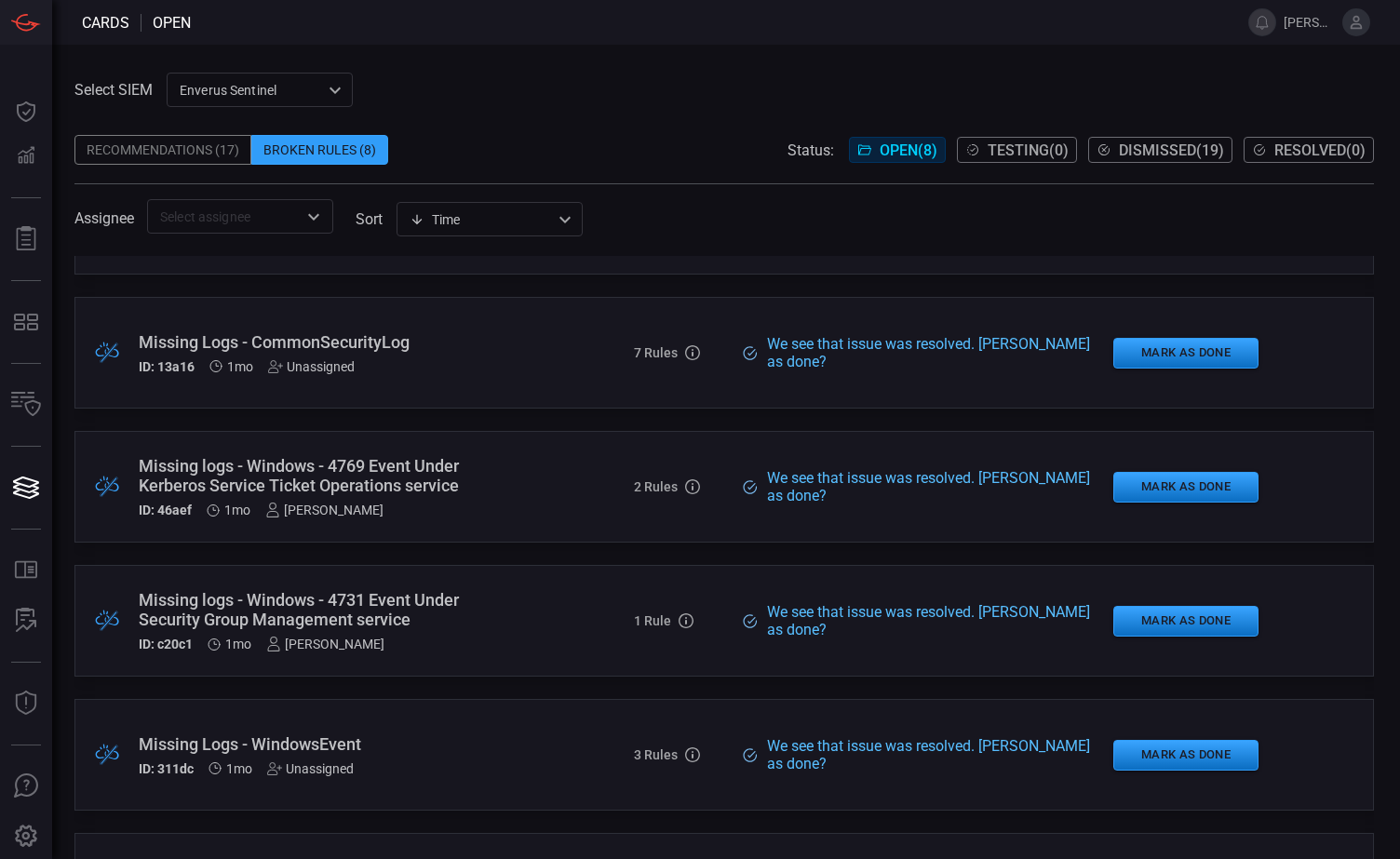
click at [655, 486] on h5 "2 Rules" at bounding box center [655, 486] width 43 height 15
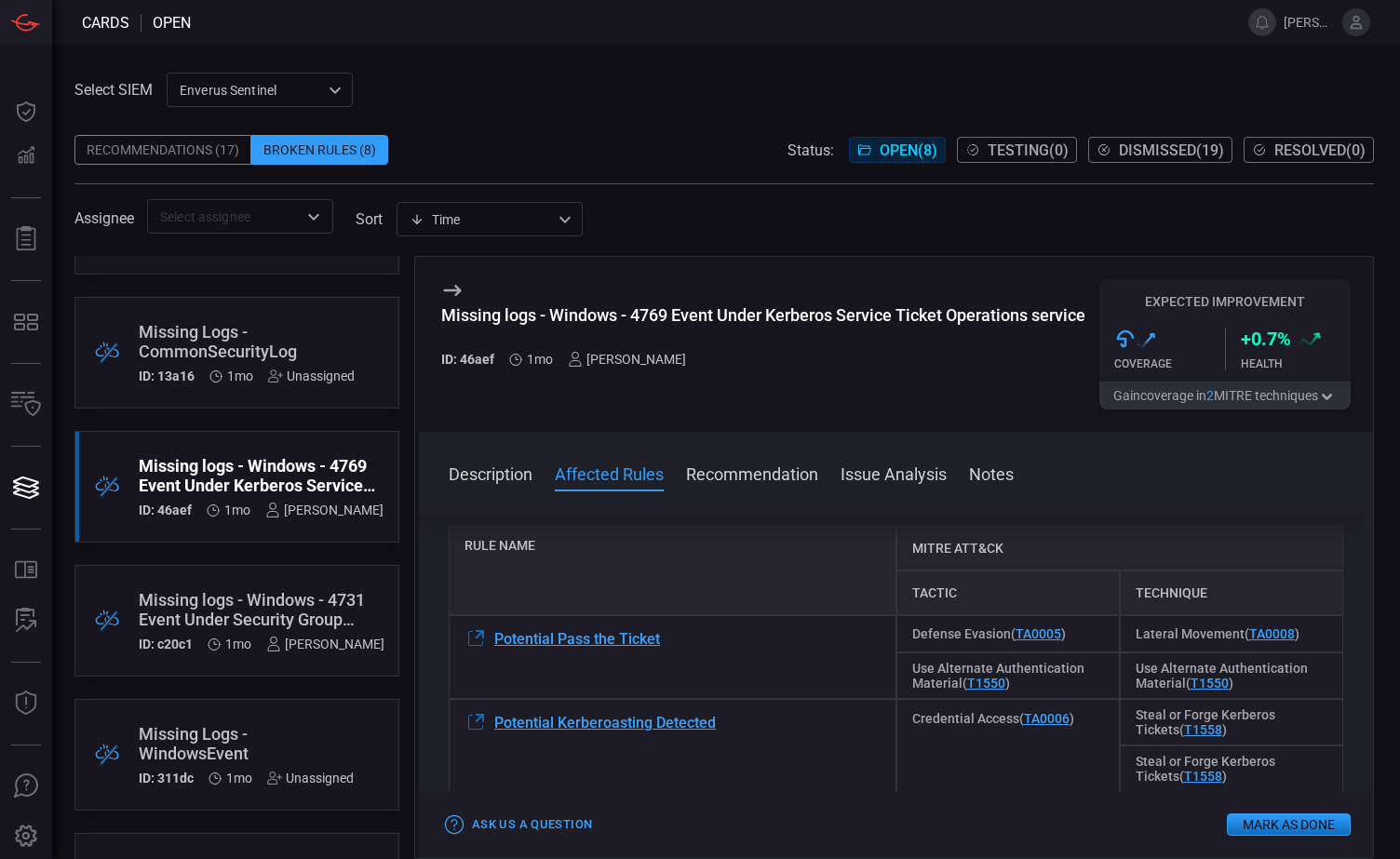
scroll to position [186, 0]
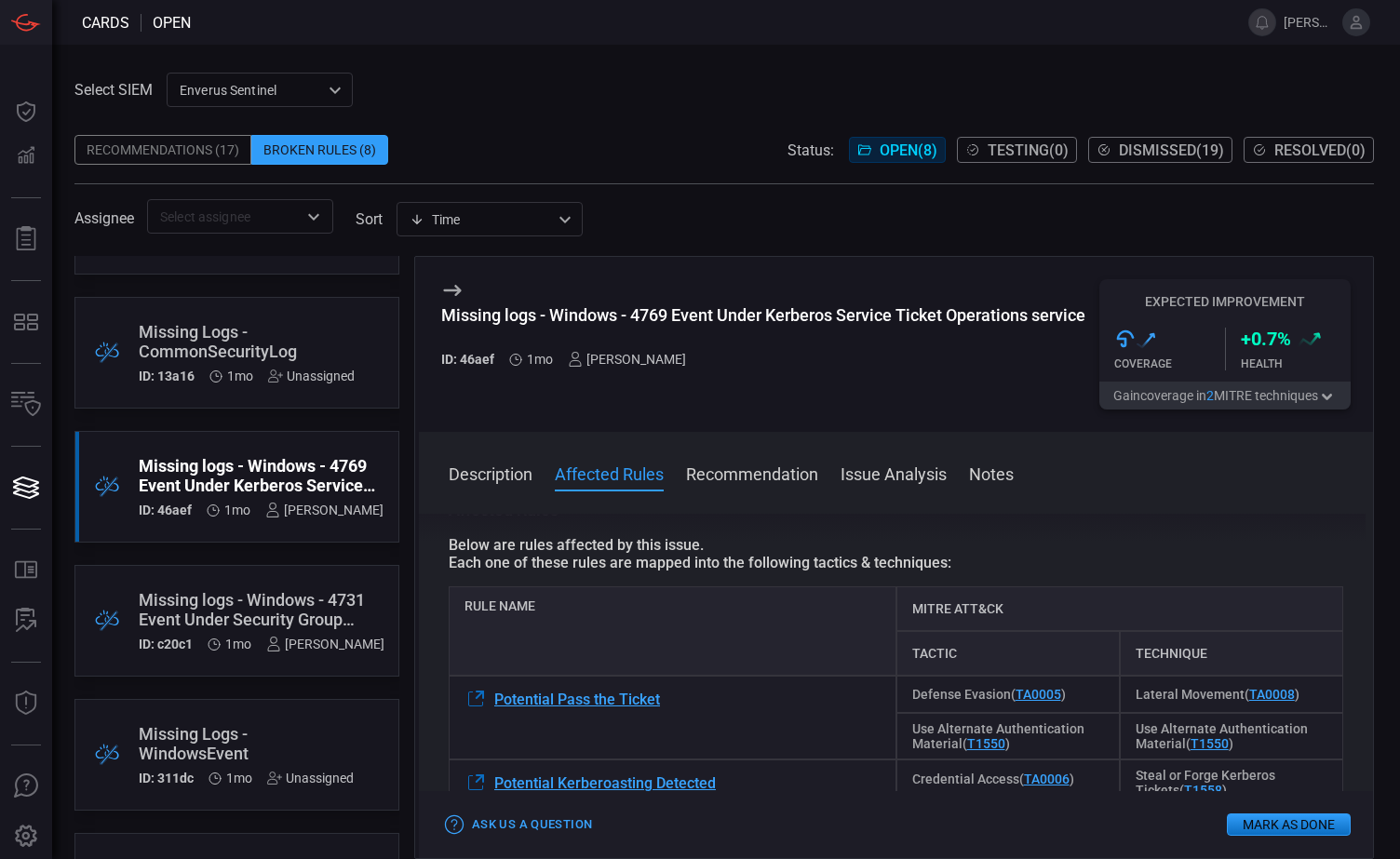
click at [233, 490] on div "Missing logs - Windows - 4769 Event Under Kerberos Service Ticket Operations se…" at bounding box center [261, 476] width 245 height 39
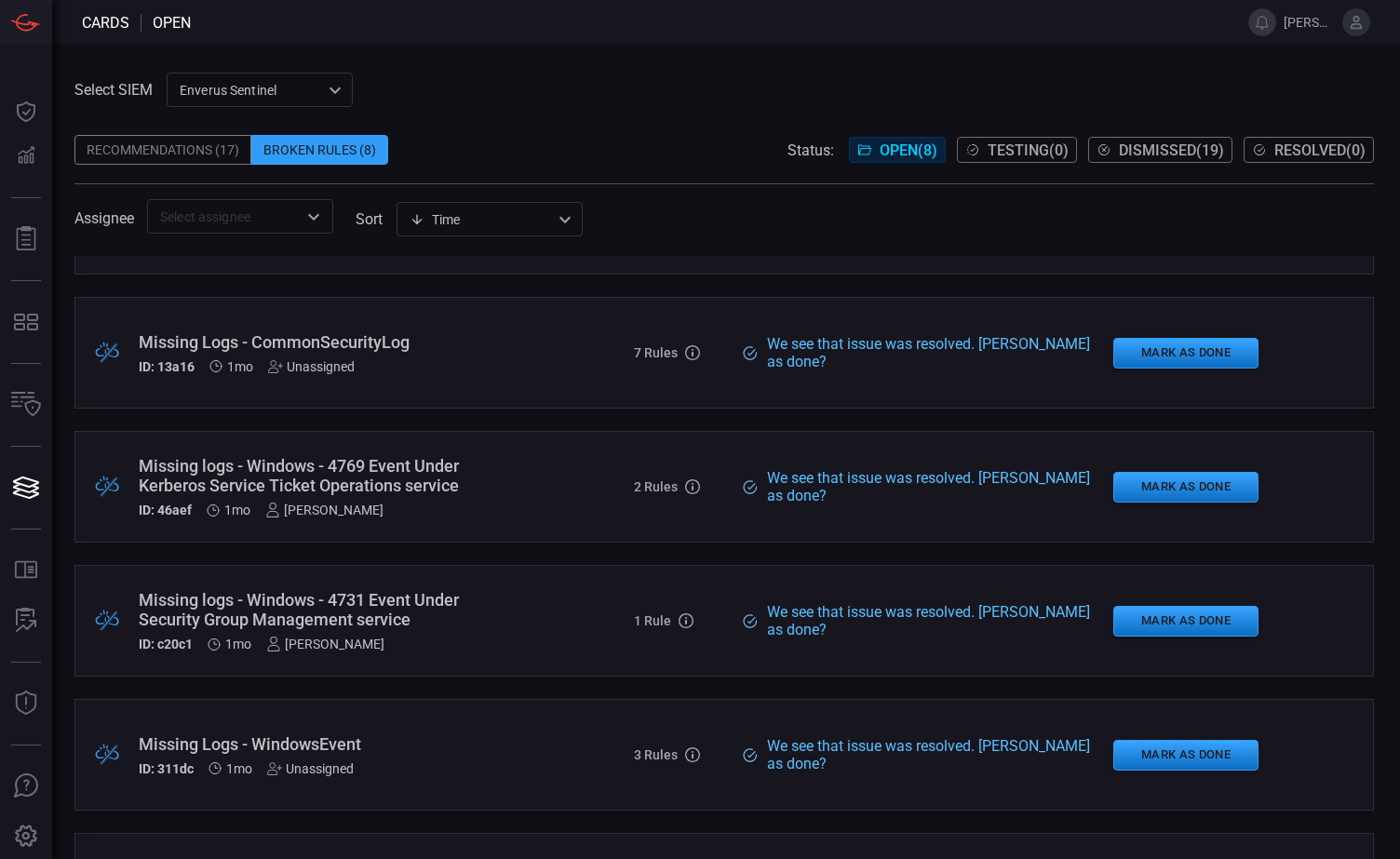
click at [315, 606] on div "Missing logs - Windows - 4731 Event Under Security Group Management service" at bounding box center [323, 610] width 369 height 39
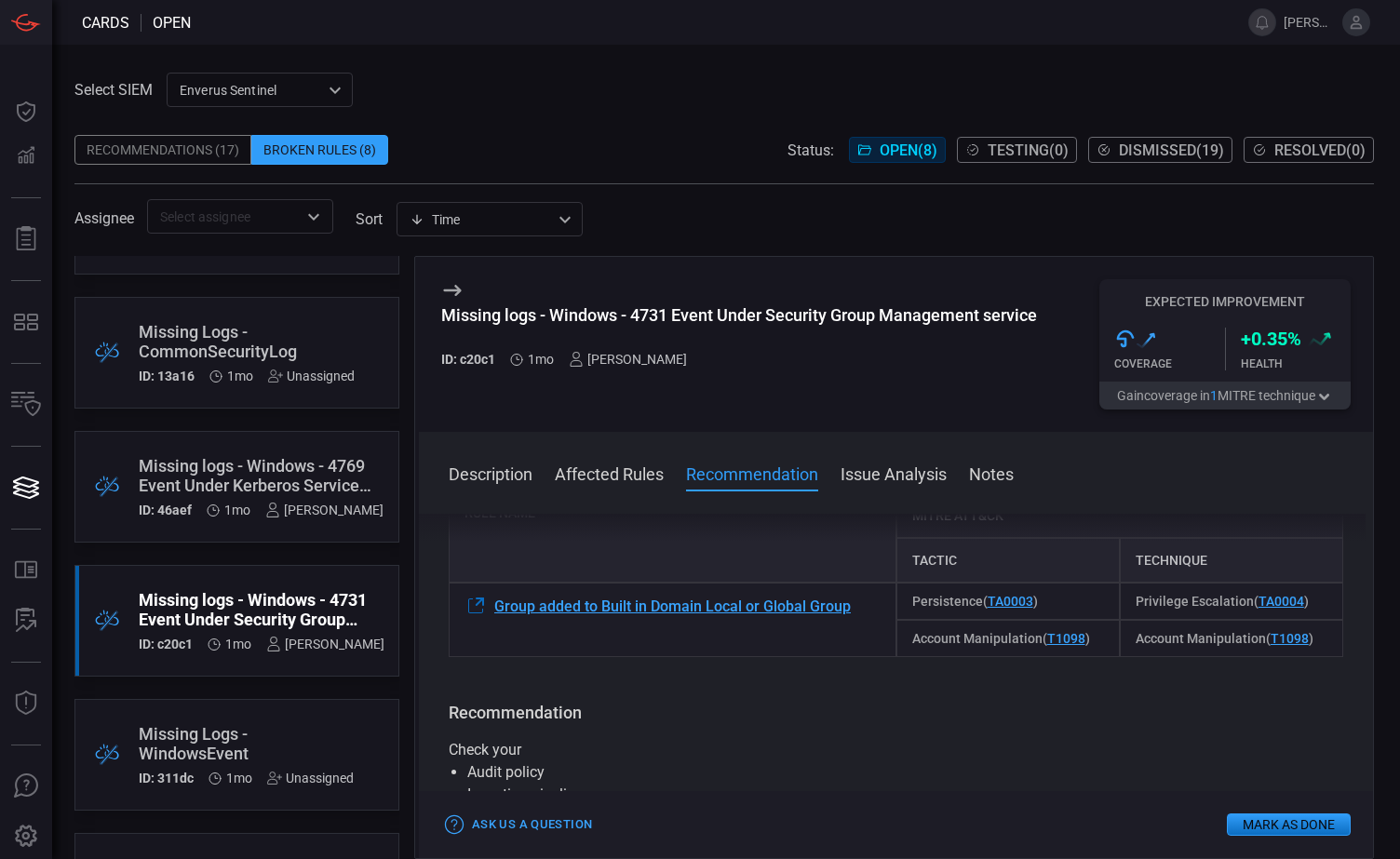
scroll to position [186, 0]
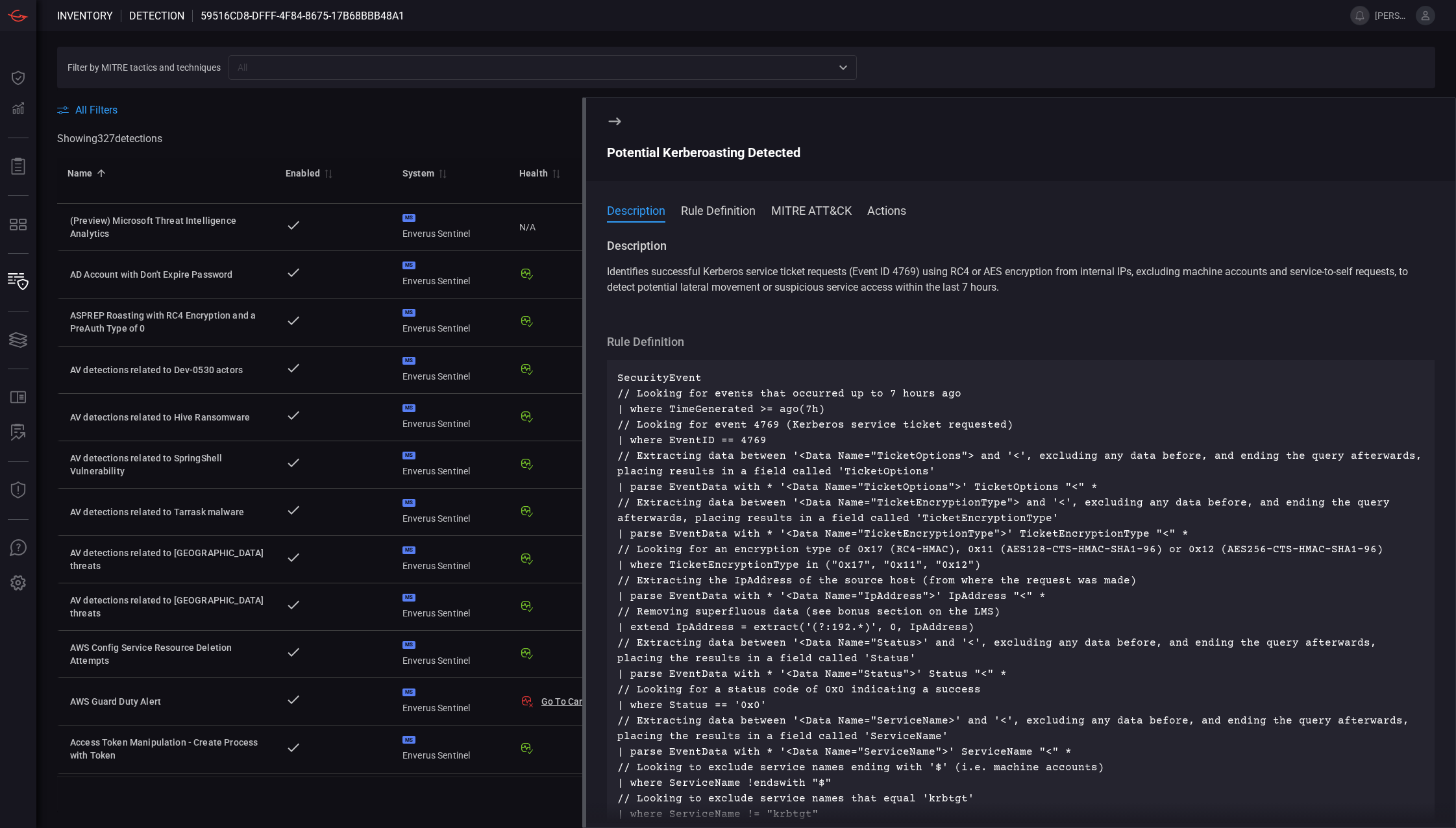
drag, startPoint x: 773, startPoint y: 584, endPoint x: 618, endPoint y: 375, distance: 260.2
click at [618, 375] on p "SecurityEvent // Looking for events that occurred up to 7 hours ago | where Tim…" at bounding box center [1021, 674] width 807 height 608
drag, startPoint x: 618, startPoint y: 375, endPoint x: 631, endPoint y: 378, distance: 13.3
copy p "SecurityEvent // Looking for events that occurred up to 7 hours ago | where Tim…"
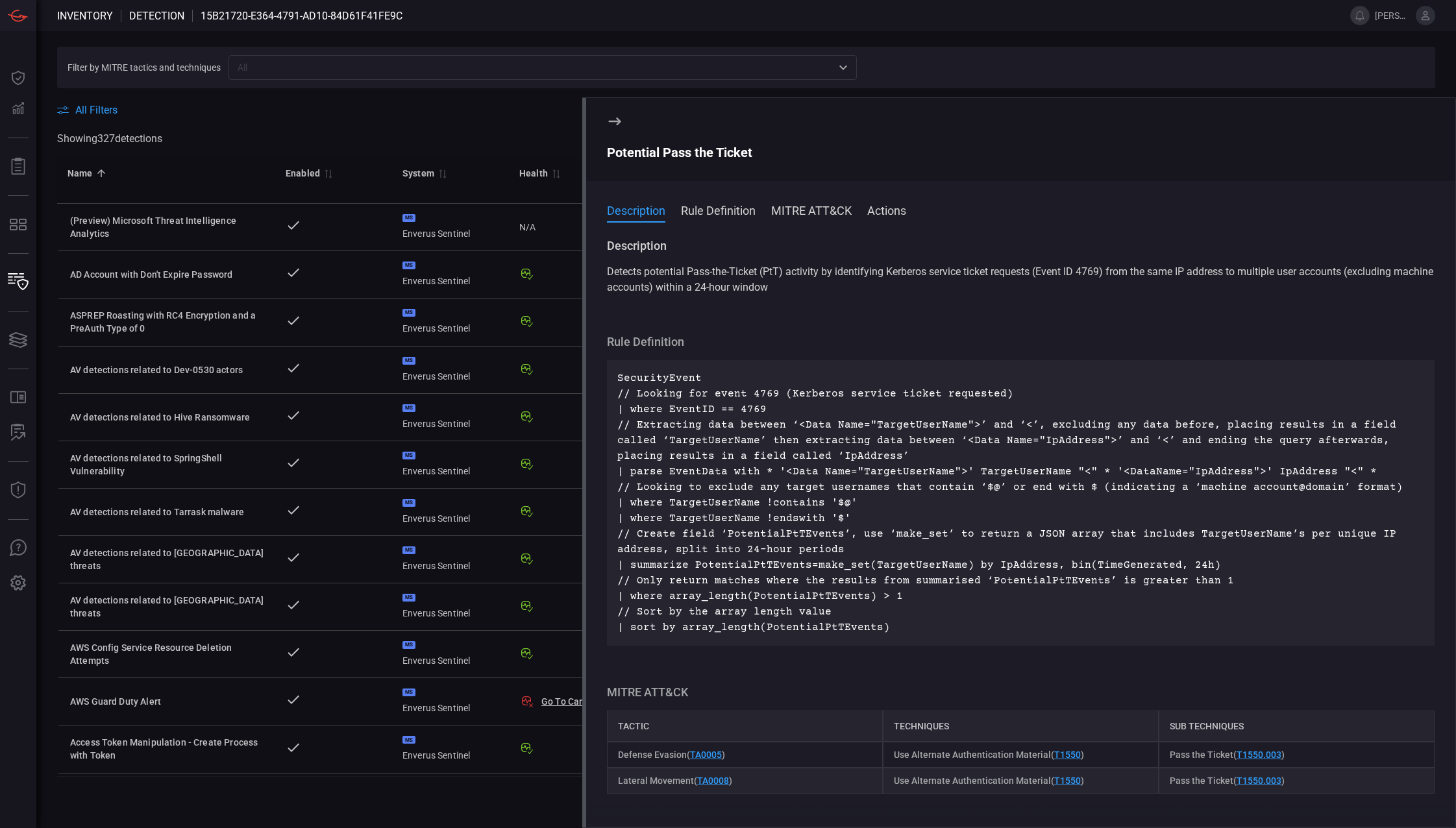
click at [816, 549] on p "SecurityEvent // Looking for event 4769 (Kerberos service ticket requested) | w…" at bounding box center [1021, 503] width 807 height 265
